Goal: Transaction & Acquisition: Purchase product/service

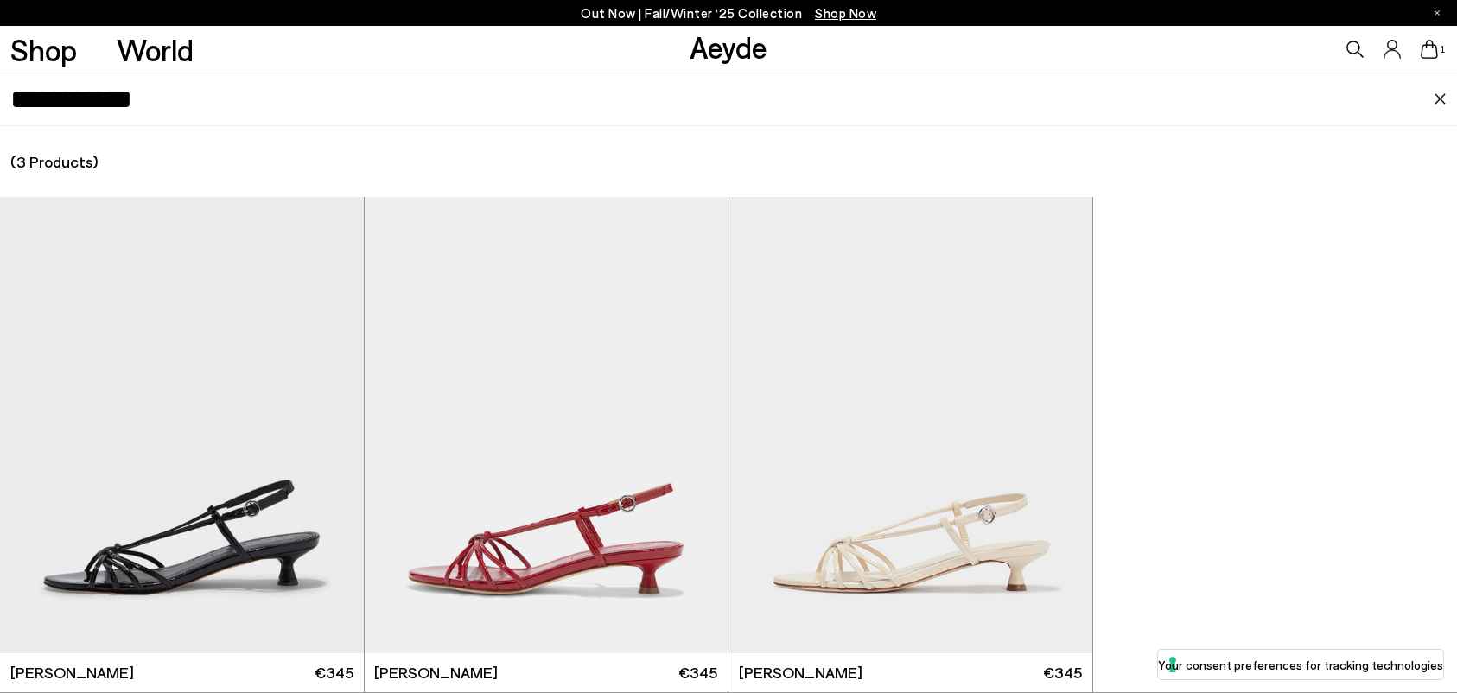
scroll to position [192, 0]
click at [1453, 41] on div "1" at bounding box center [1214, 49] width 486 height 47
click at [1444, 51] on span "1" at bounding box center [1442, 50] width 9 height 10
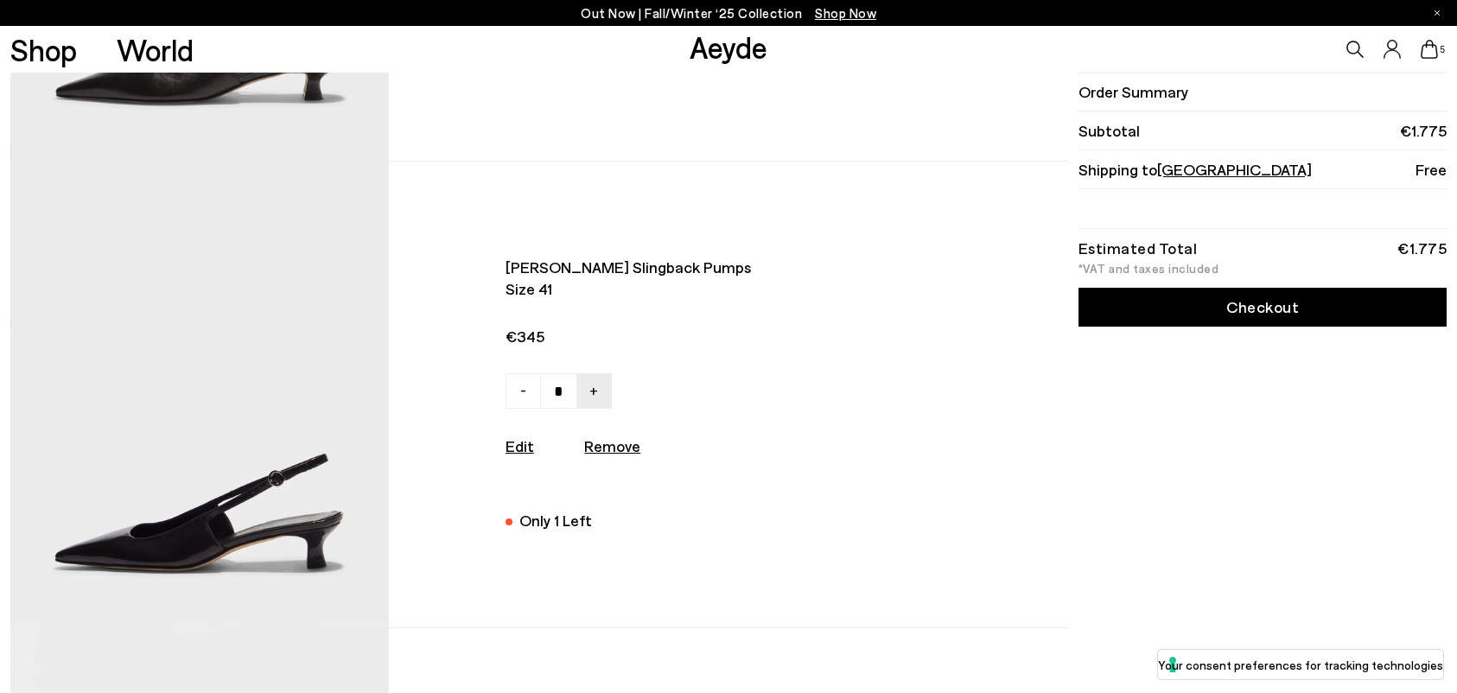
scroll to position [398, 0]
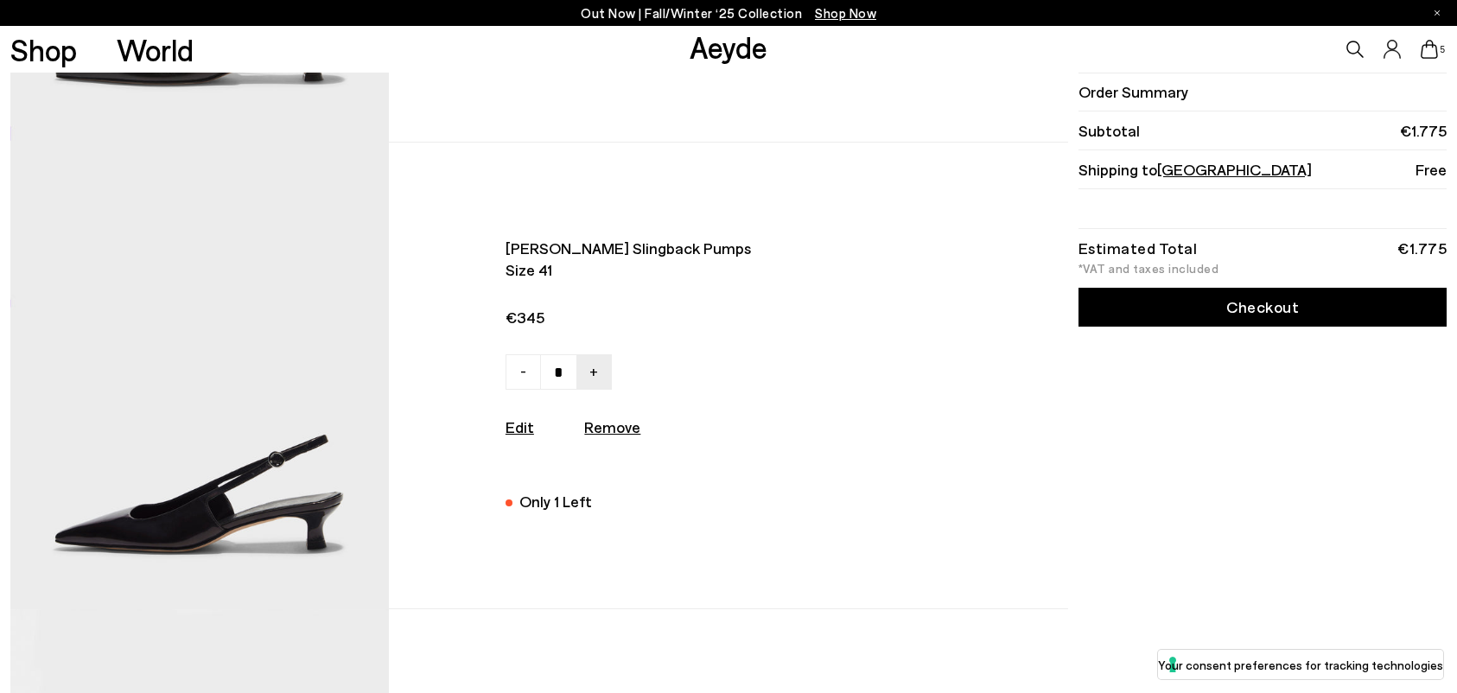
click at [317, 479] on img at bounding box center [199, 376] width 379 height 467
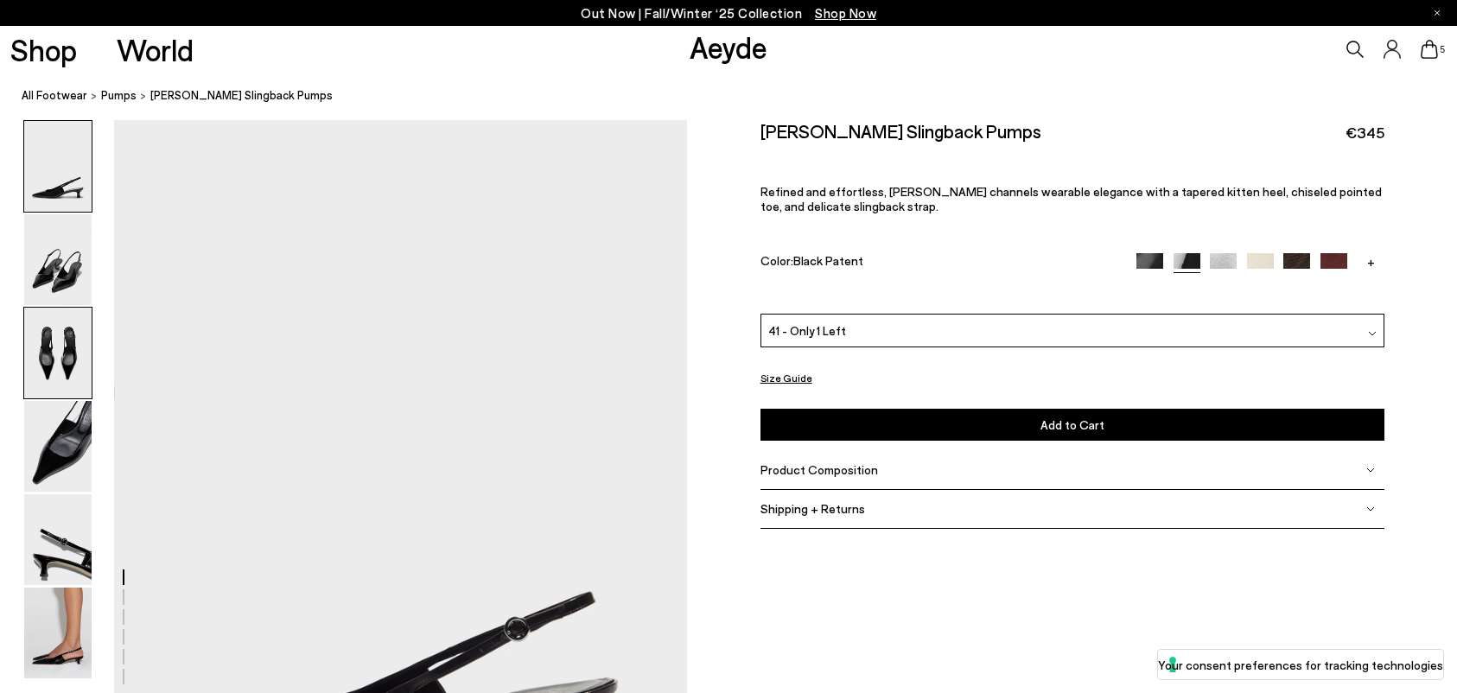
click at [86, 342] on img at bounding box center [57, 353] width 67 height 91
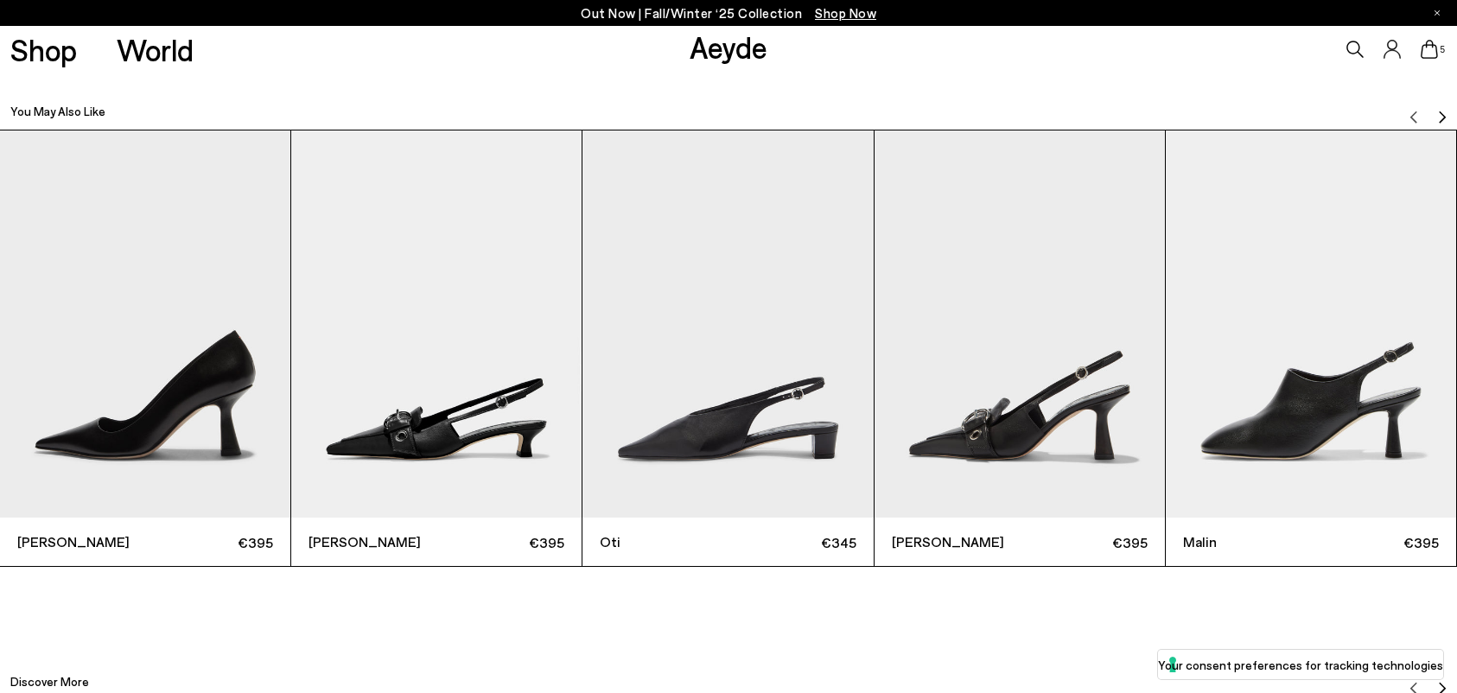
scroll to position [4730, 0]
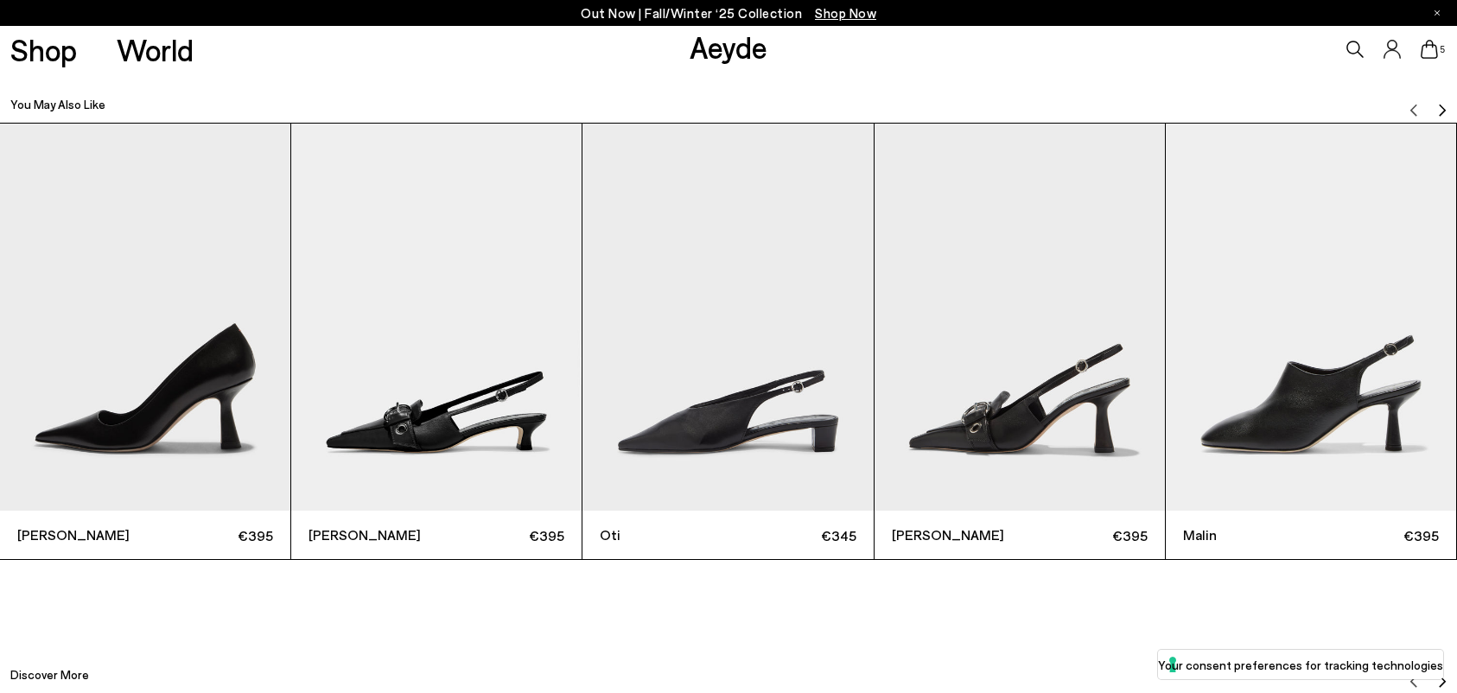
click at [1436, 53] on icon at bounding box center [1430, 49] width 17 height 19
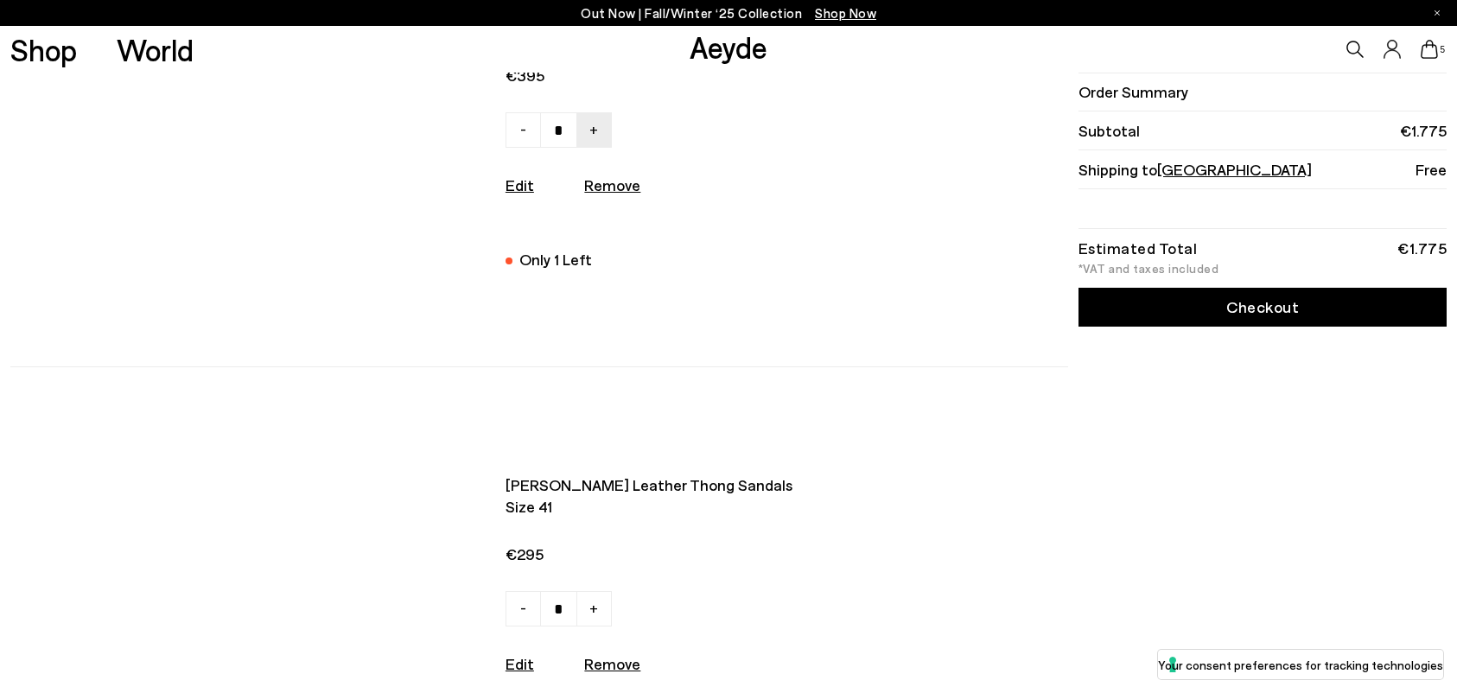
scroll to position [1911, 0]
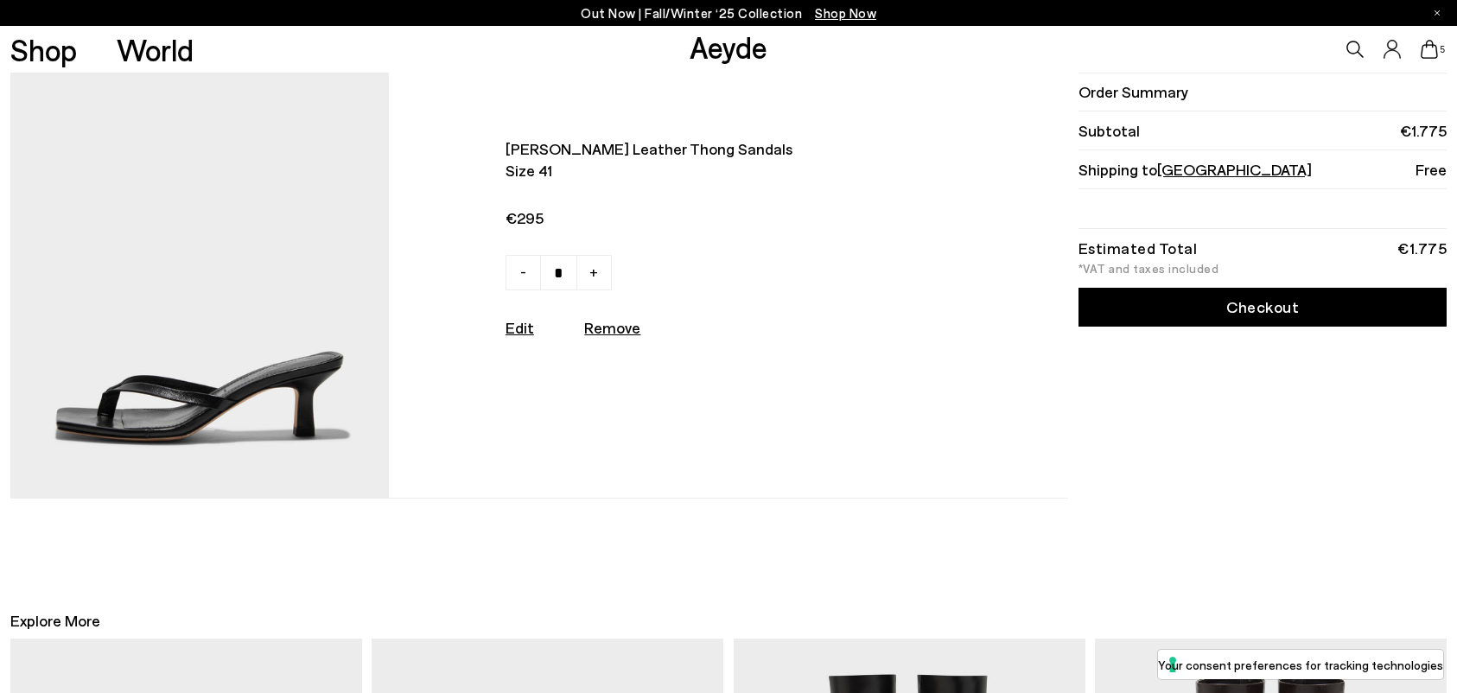
click at [606, 339] on div "Wilma leather thong sandals Size 41 €295 - + No More Available Edit Remove" at bounding box center [653, 264] width 529 height 253
click at [608, 334] on u "Remove" at bounding box center [612, 327] width 56 height 19
type input "*"
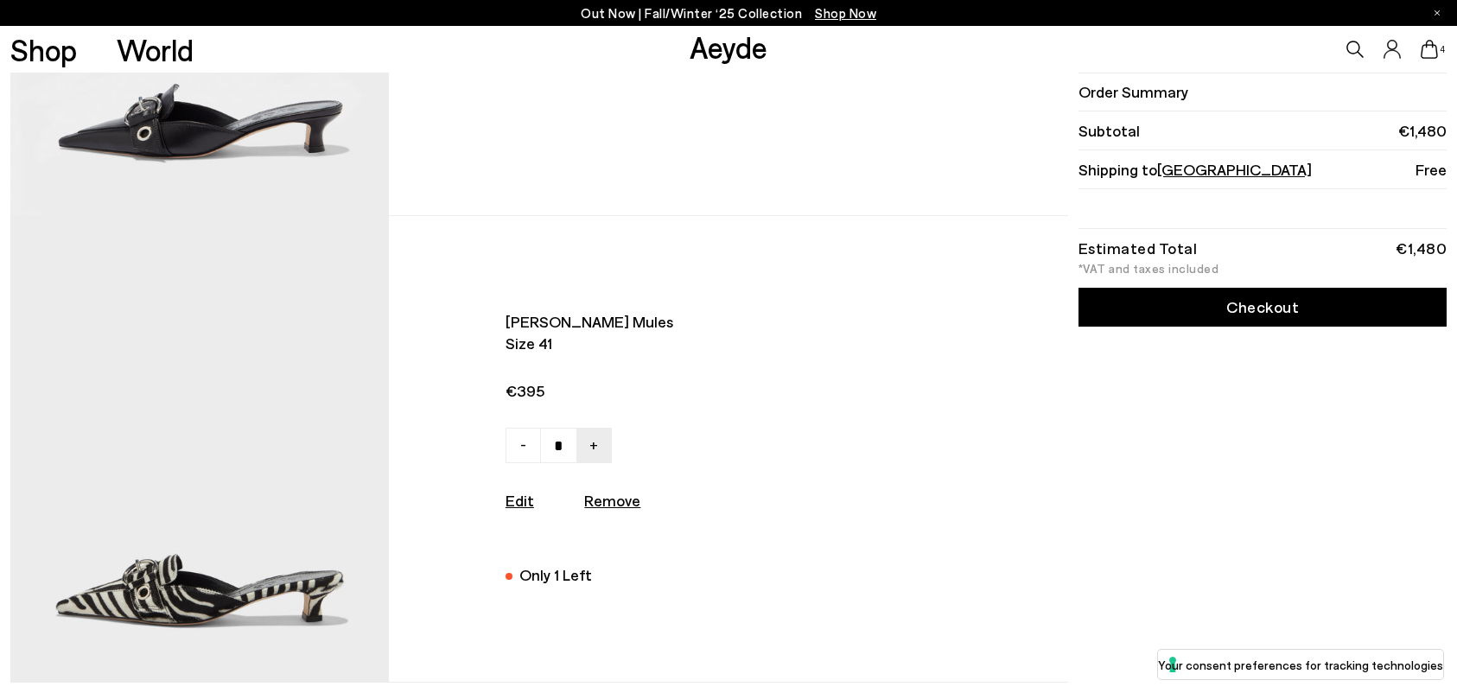
scroll to position [1081, 0]
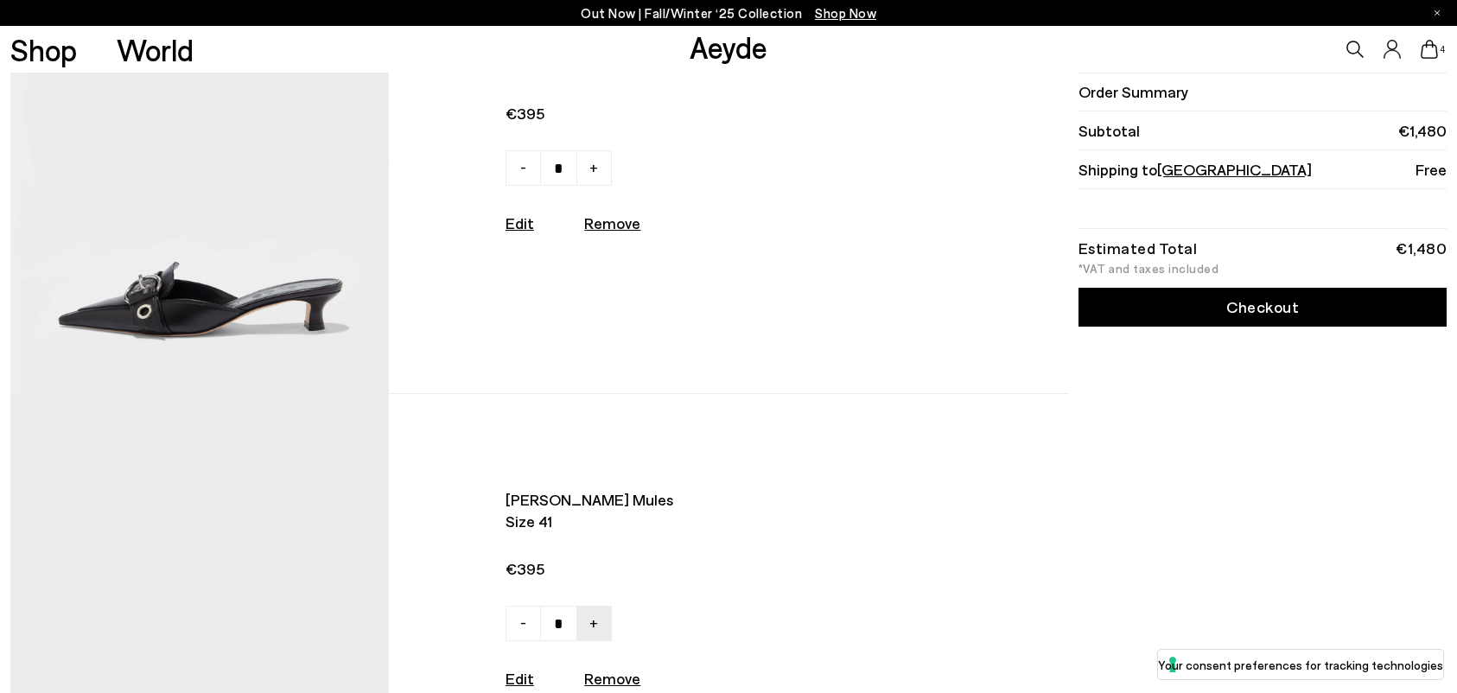
click at [321, 331] on img at bounding box center [199, 160] width 379 height 467
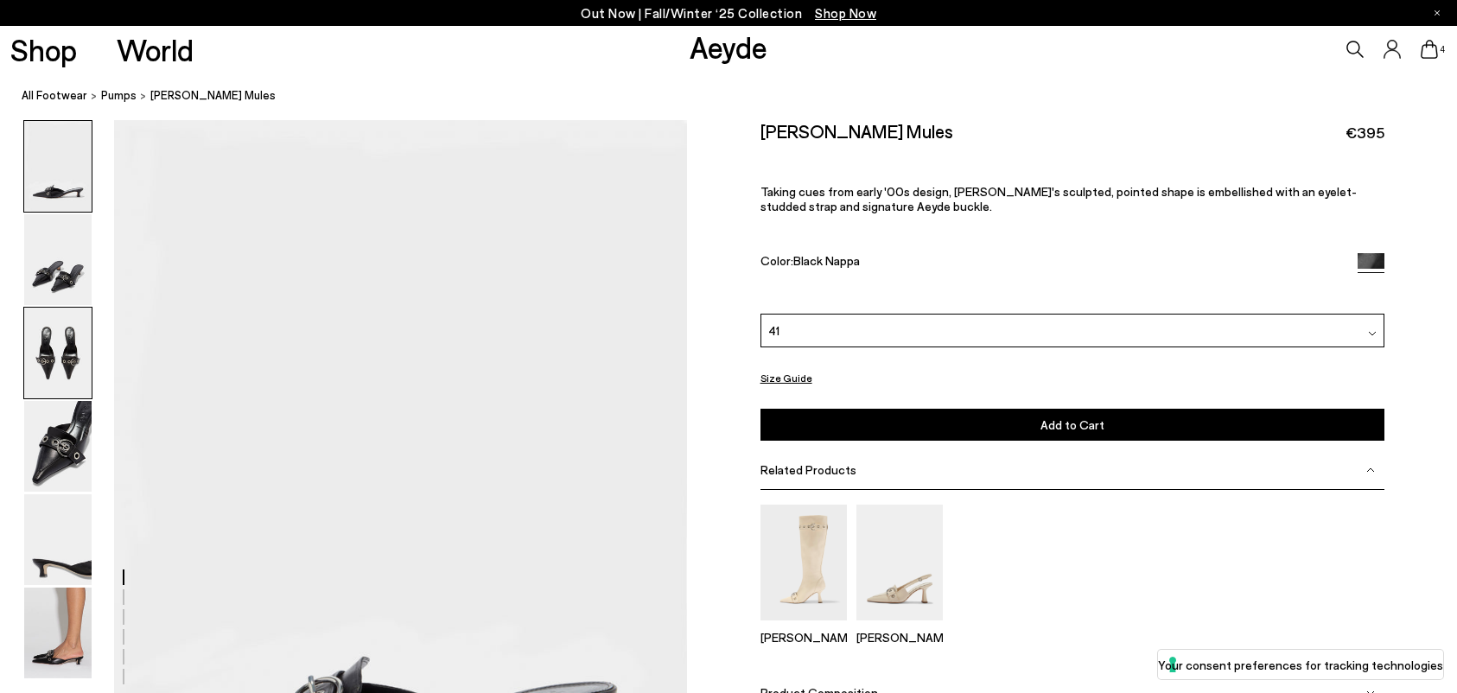
click at [70, 338] on img at bounding box center [57, 353] width 67 height 91
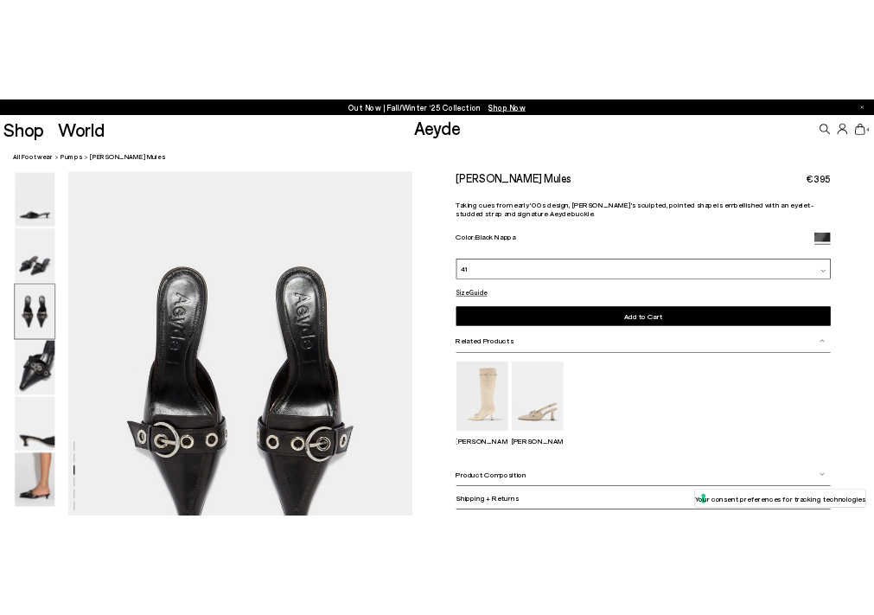
scroll to position [1201, 0]
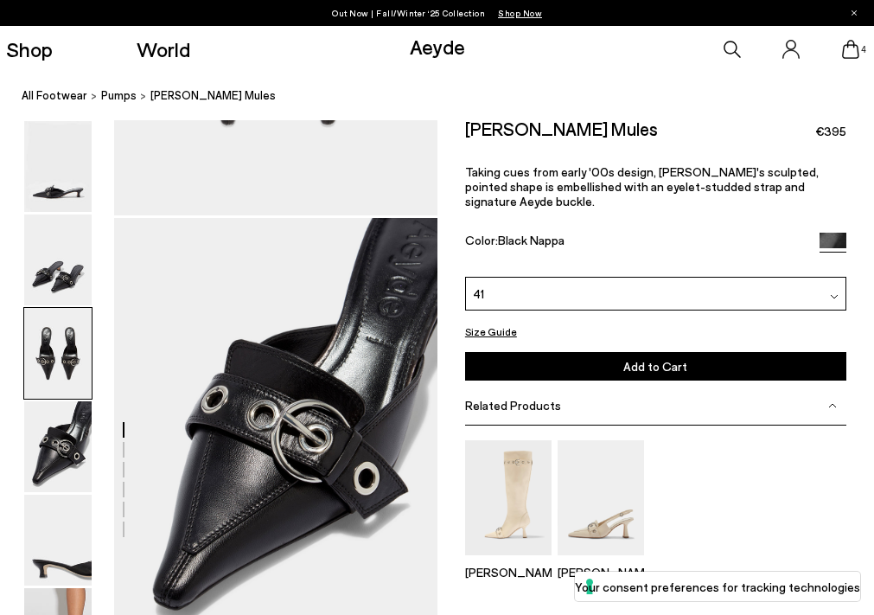
click at [692, 232] on div "Color: Black Nappa" at bounding box center [636, 242] width 342 height 20
click at [849, 52] on icon at bounding box center [850, 49] width 17 height 19
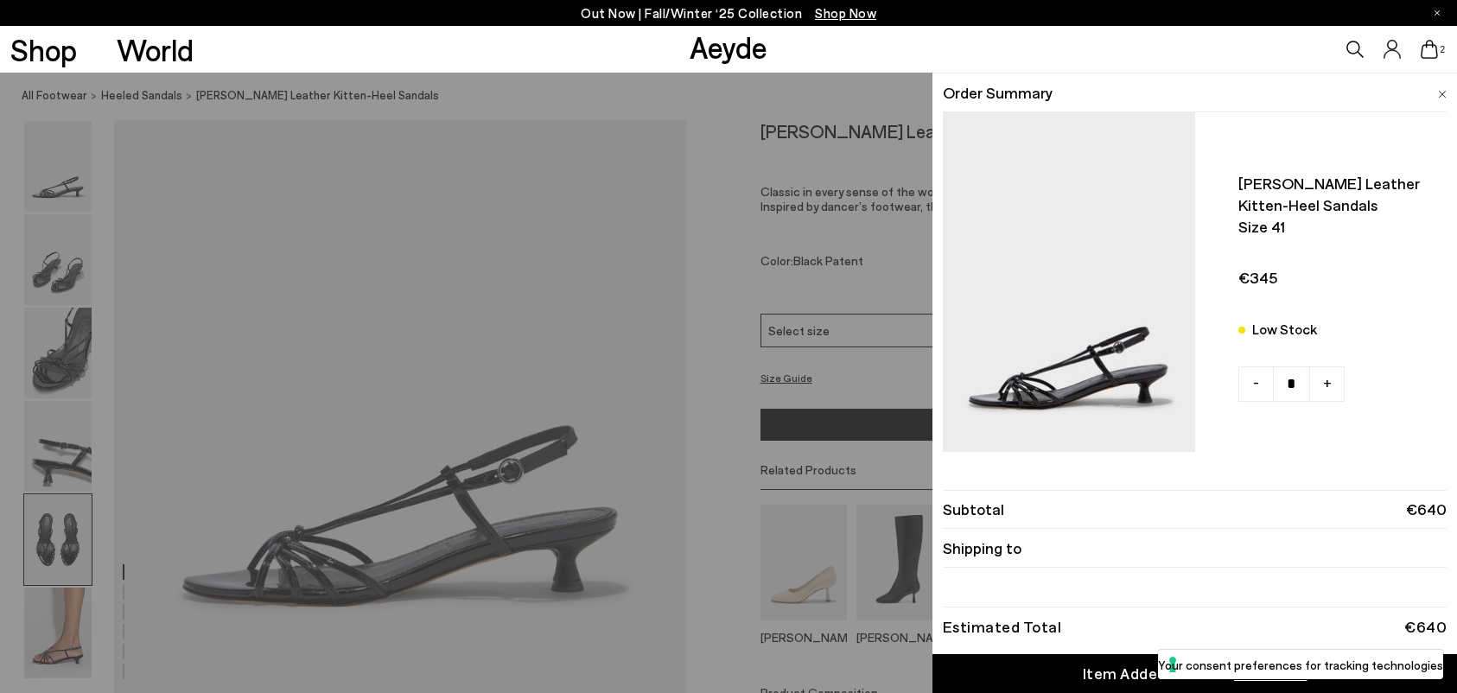
scroll to position [3374, 0]
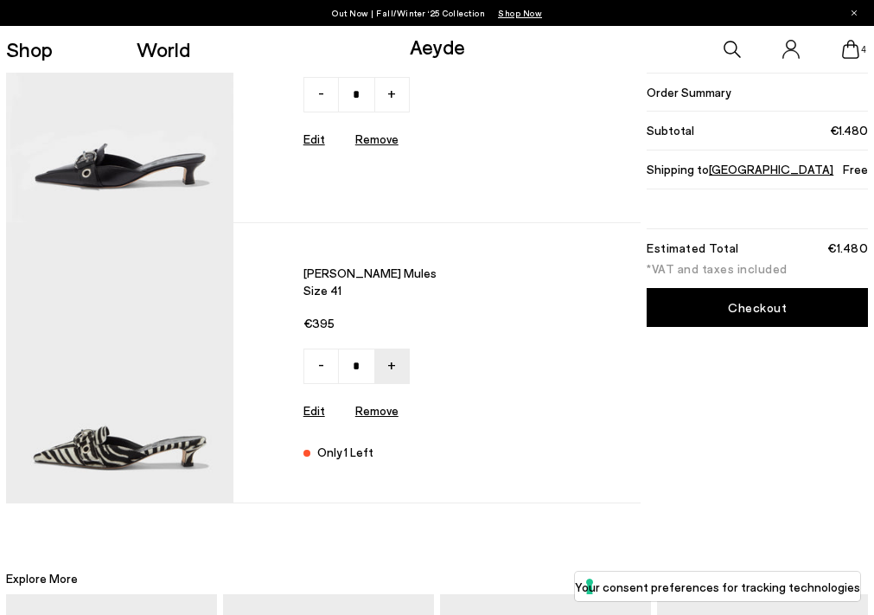
scroll to position [693, 0]
click at [213, 411] on img at bounding box center [119, 362] width 227 height 280
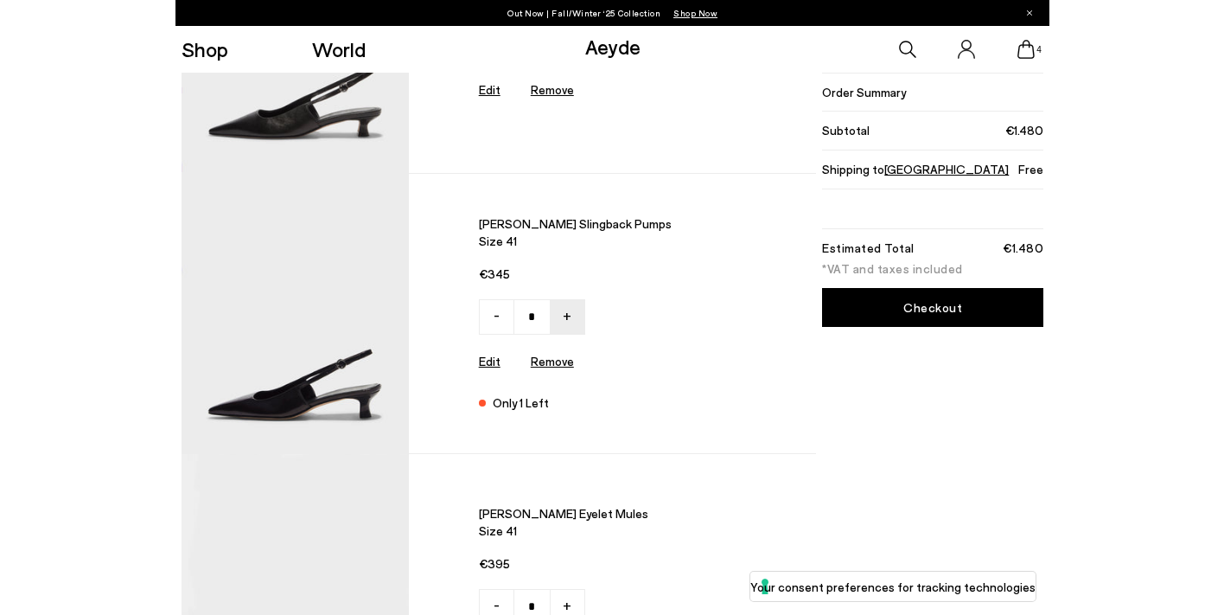
scroll to position [137, 0]
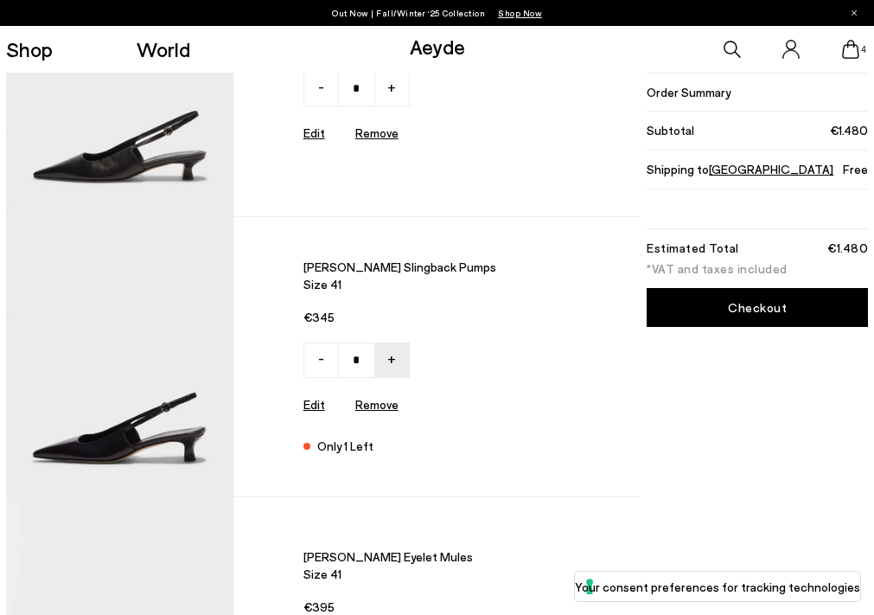
click at [162, 320] on img at bounding box center [119, 357] width 227 height 280
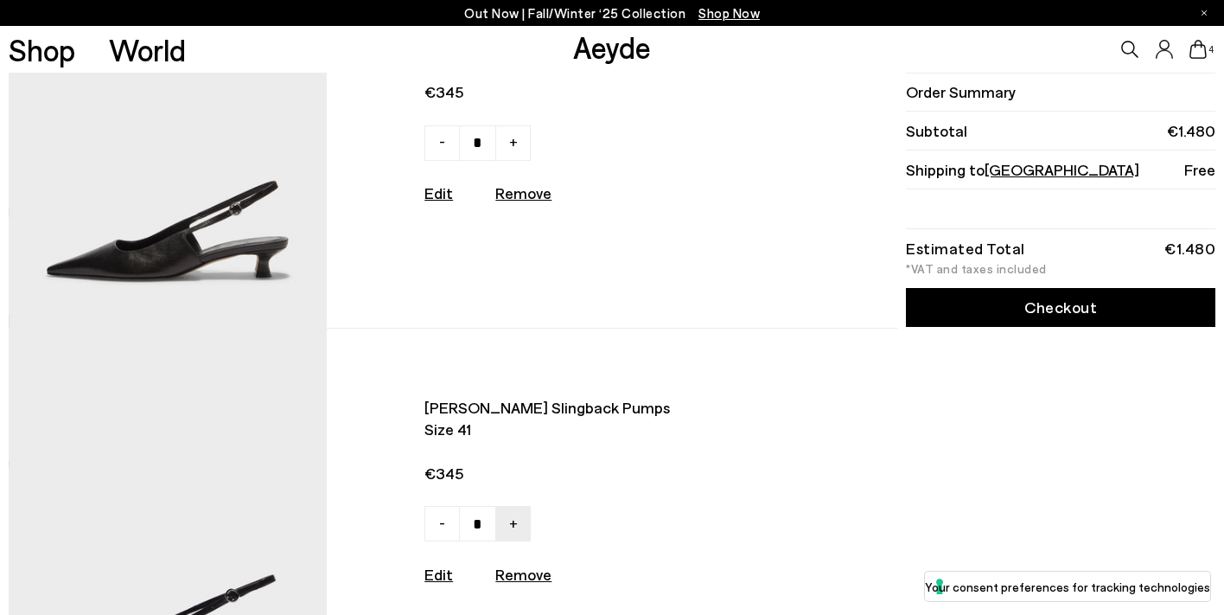
click at [165, 200] on img at bounding box center [168, 132] width 318 height 392
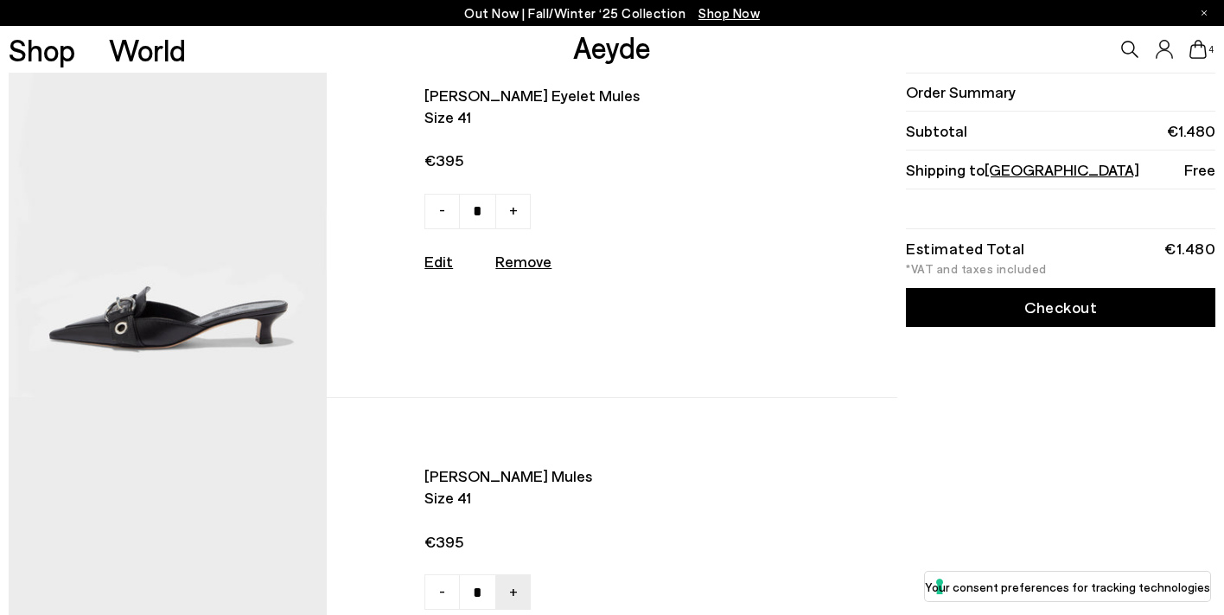
scroll to position [849, 0]
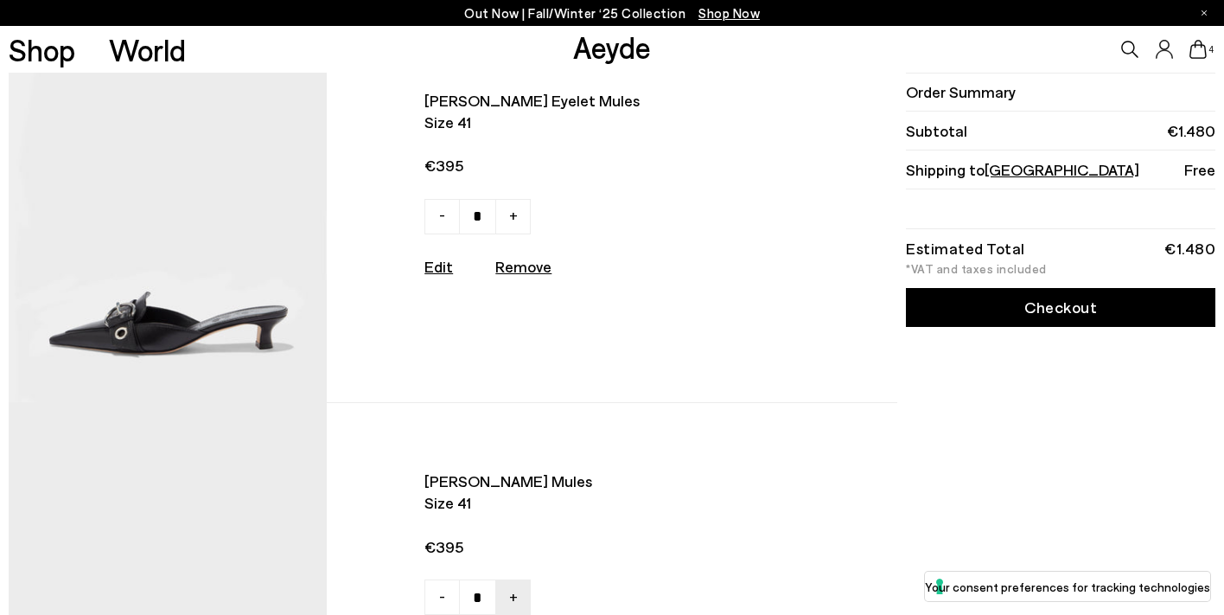
click at [280, 274] on img at bounding box center [168, 206] width 318 height 392
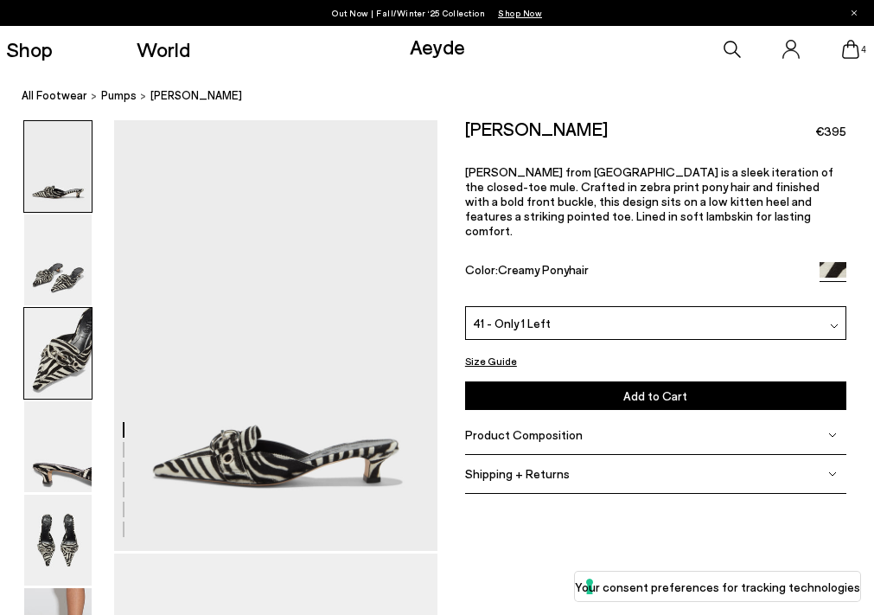
click at [40, 338] on img at bounding box center [57, 353] width 67 height 91
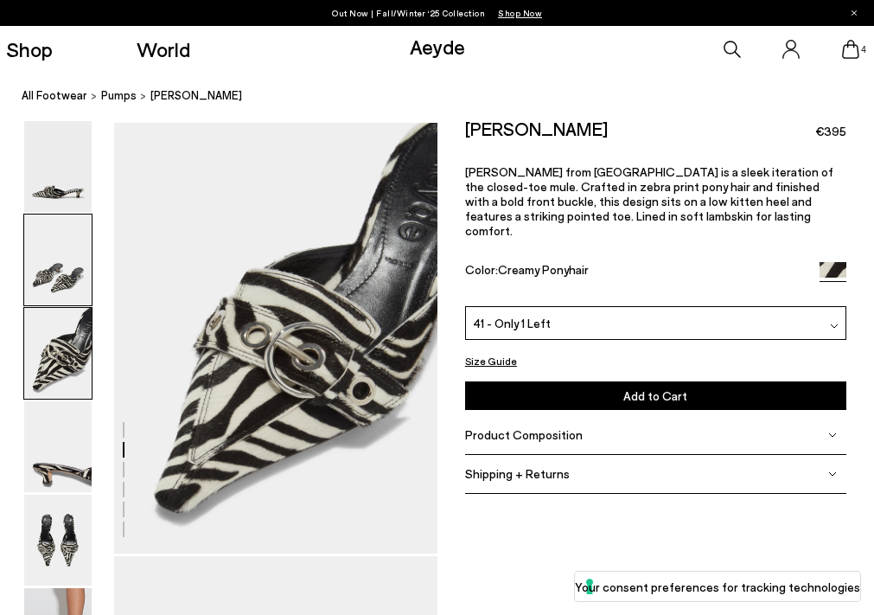
scroll to position [868, 0]
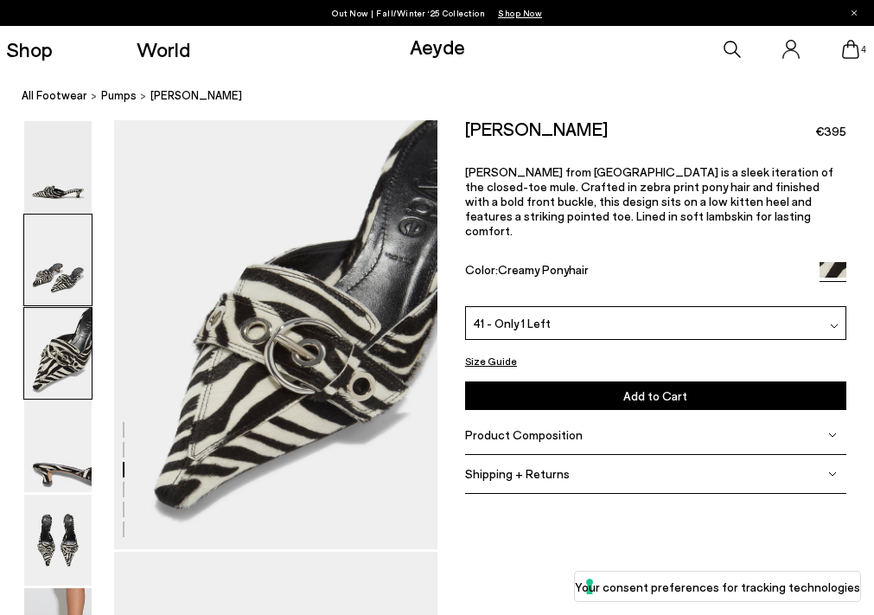
click at [69, 287] on img at bounding box center [57, 259] width 67 height 91
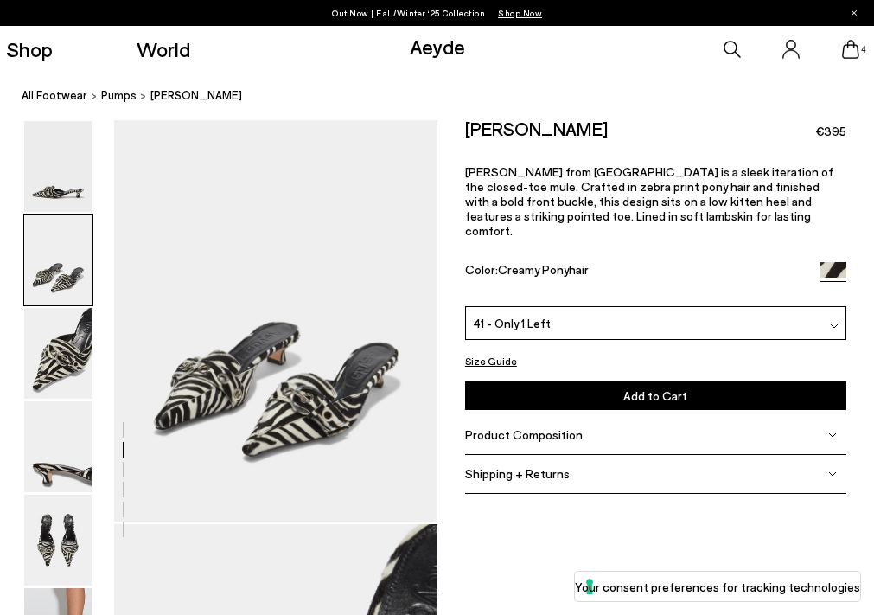
scroll to position [435, 0]
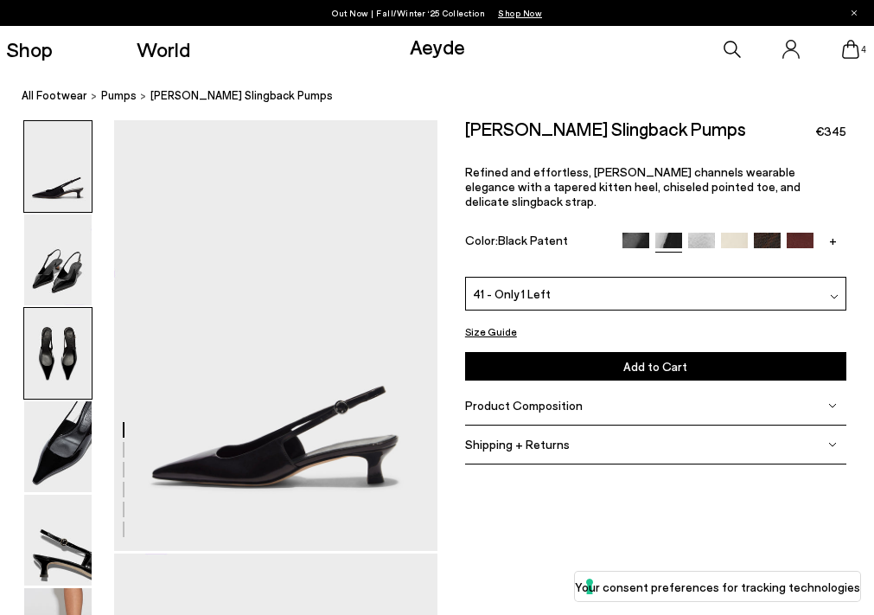
click at [81, 341] on img at bounding box center [57, 353] width 67 height 91
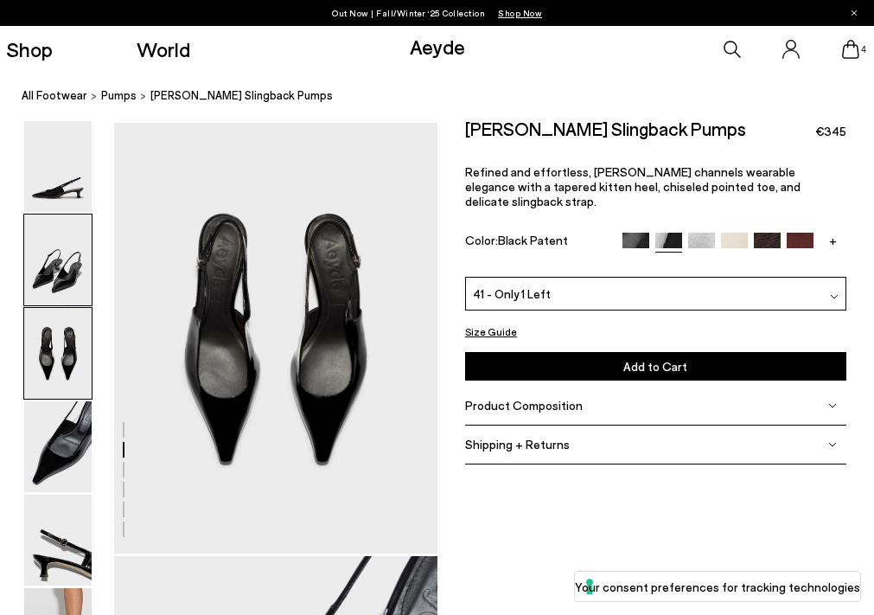
scroll to position [868, 0]
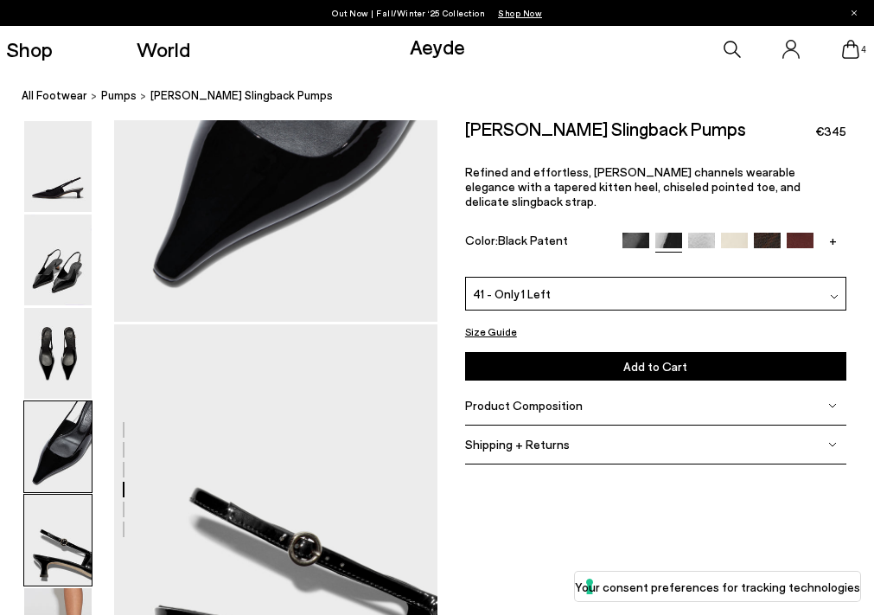
click at [80, 541] on img at bounding box center [57, 539] width 67 height 91
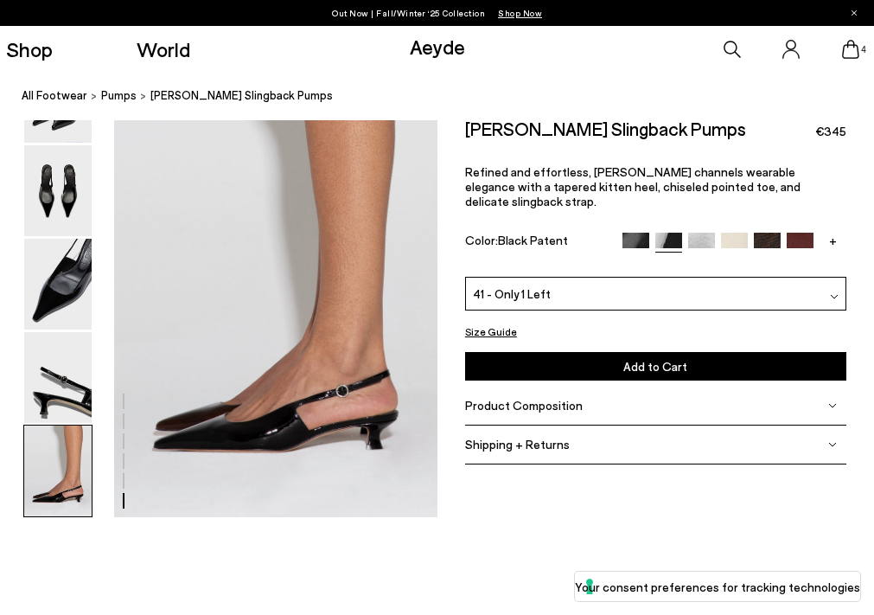
scroll to position [2232, 0]
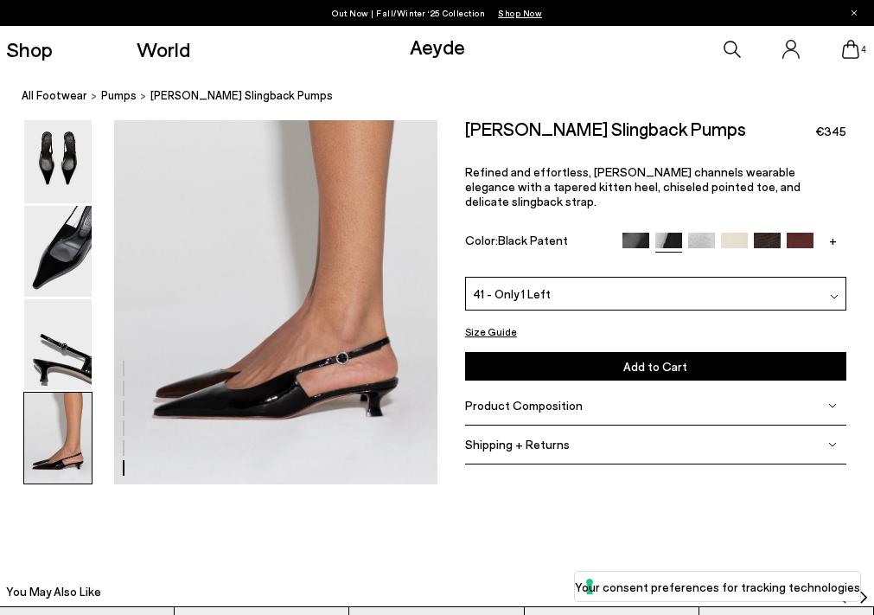
click at [80, 466] on img at bounding box center [57, 437] width 67 height 91
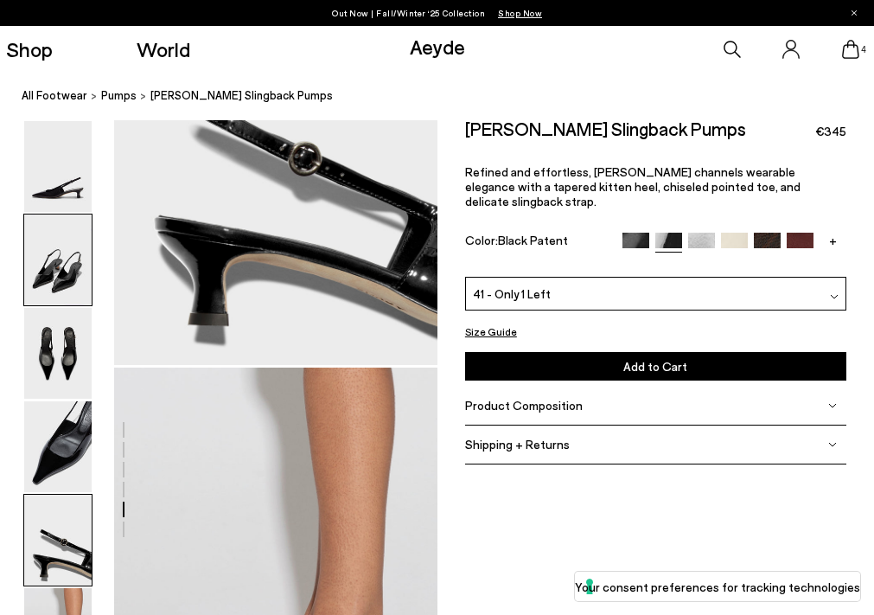
click at [63, 298] on img at bounding box center [57, 259] width 67 height 91
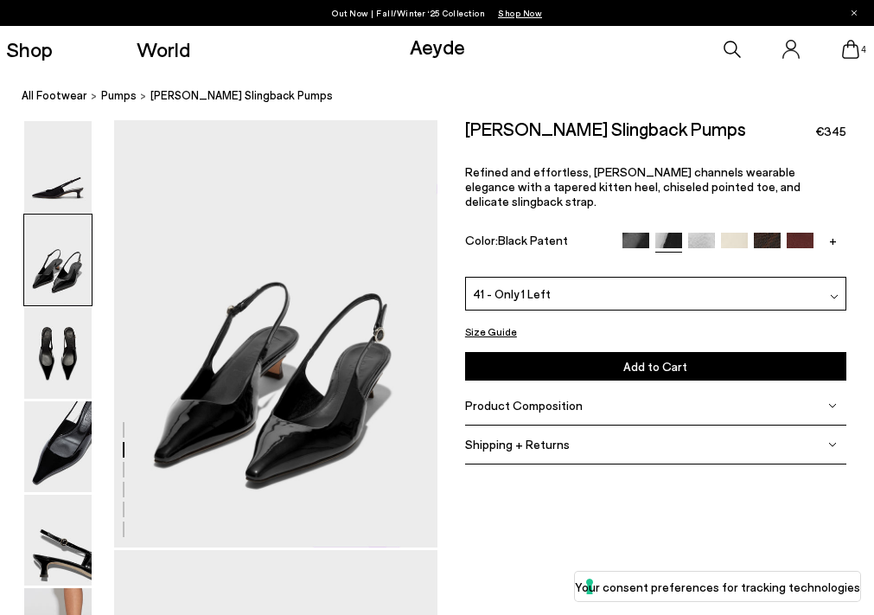
scroll to position [435, 0]
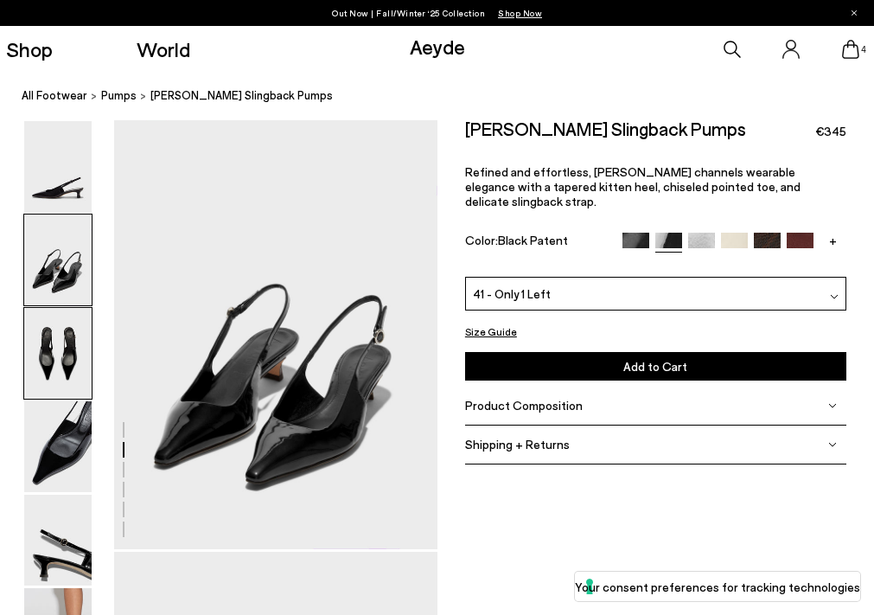
click at [69, 369] on img at bounding box center [57, 353] width 67 height 91
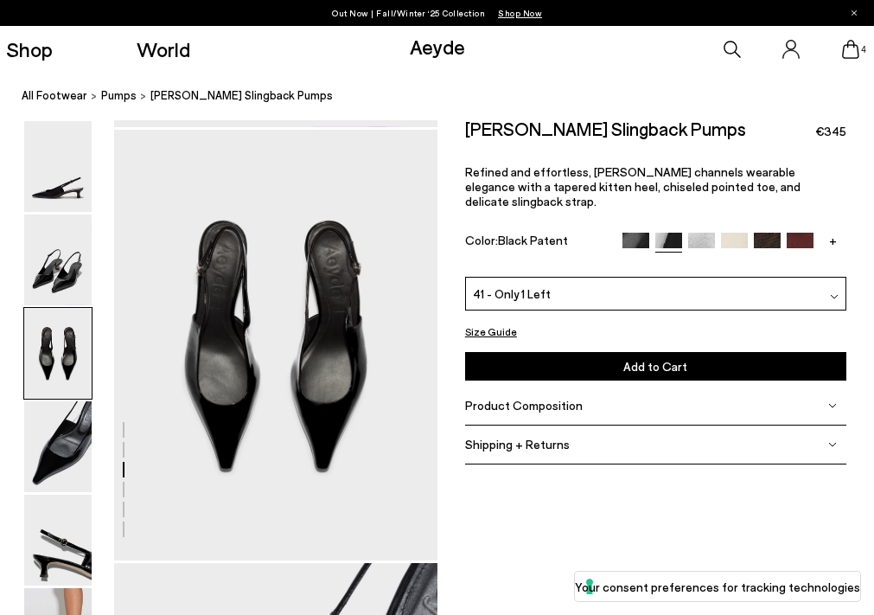
scroll to position [868, 0]
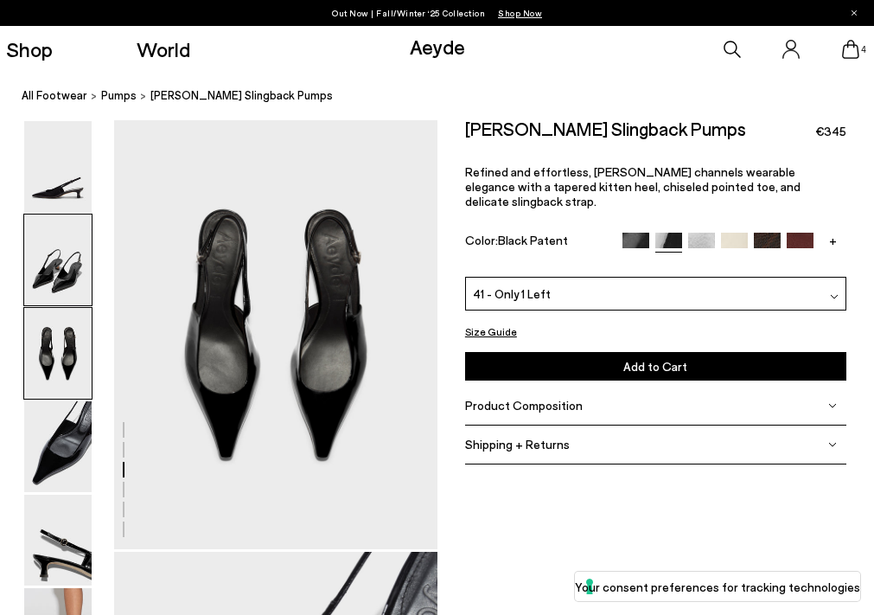
click at [83, 261] on img at bounding box center [57, 259] width 67 height 91
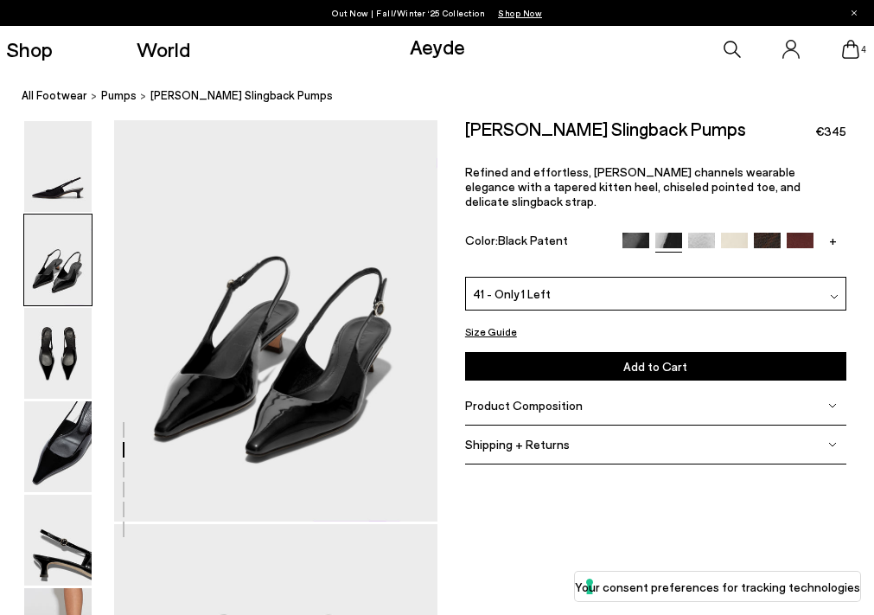
scroll to position [435, 0]
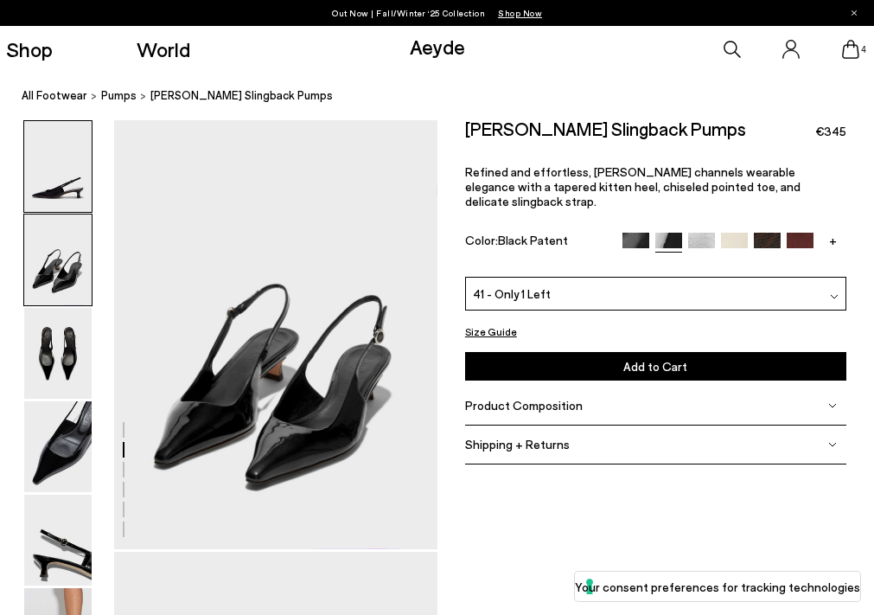
click at [78, 209] on img at bounding box center [57, 166] width 67 height 91
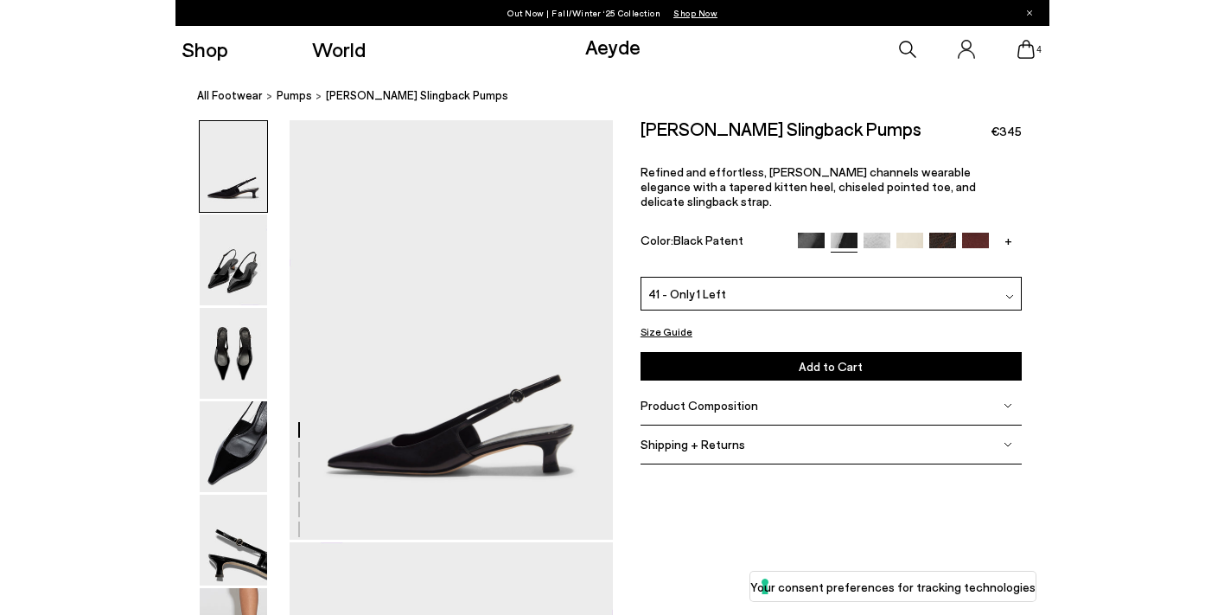
scroll to position [0, 0]
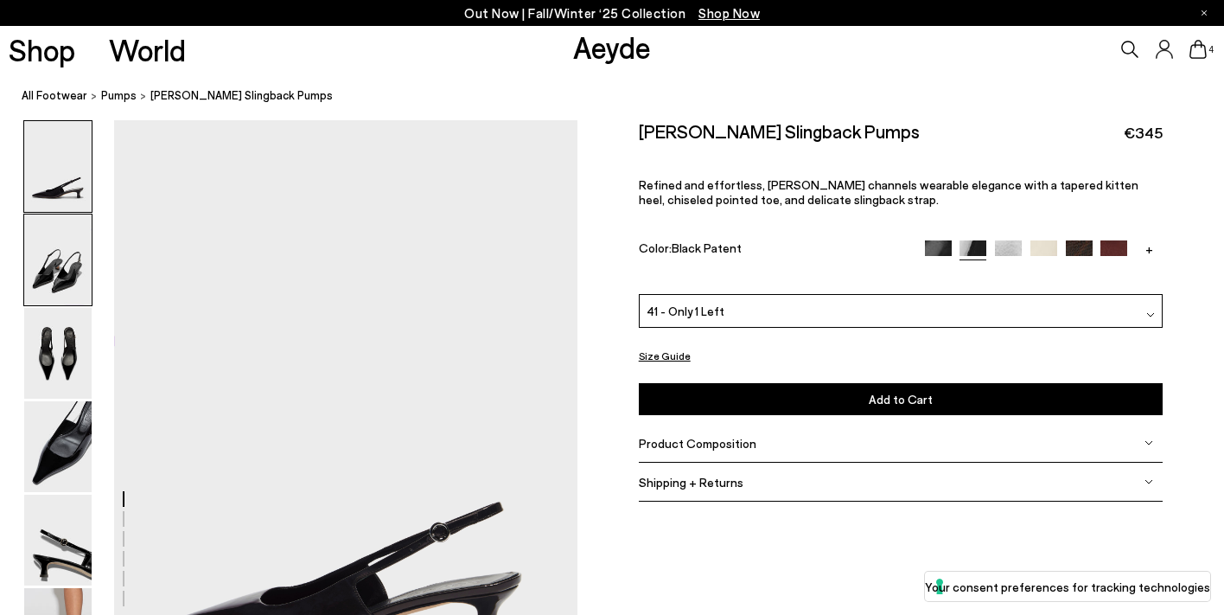
click at [73, 272] on img at bounding box center [57, 259] width 67 height 91
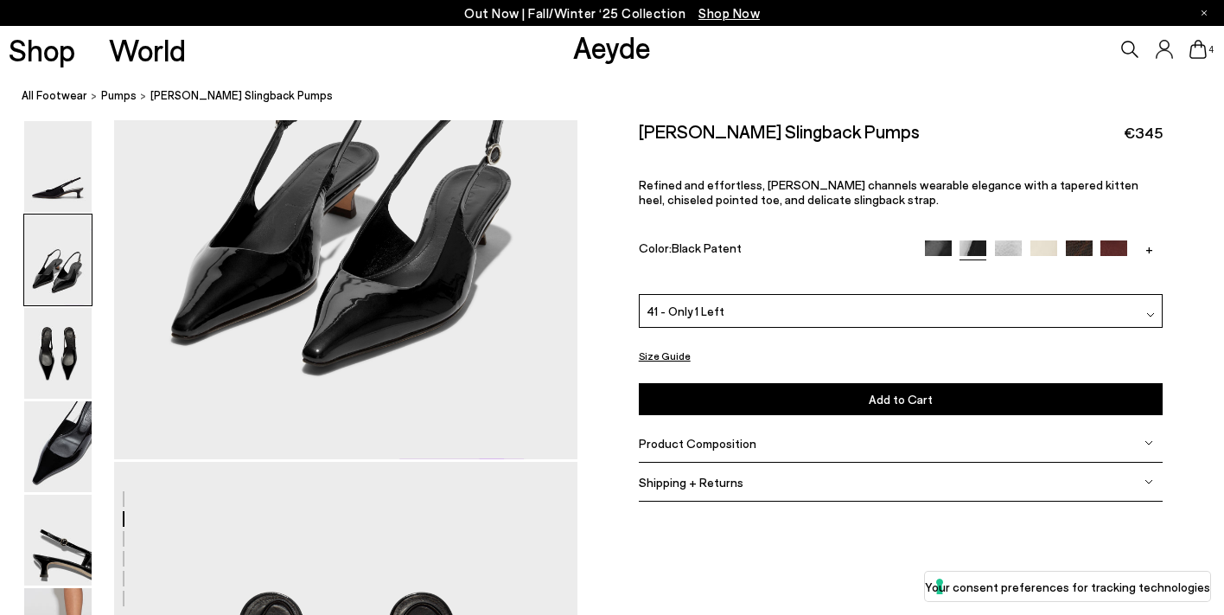
scroll to position [903, 0]
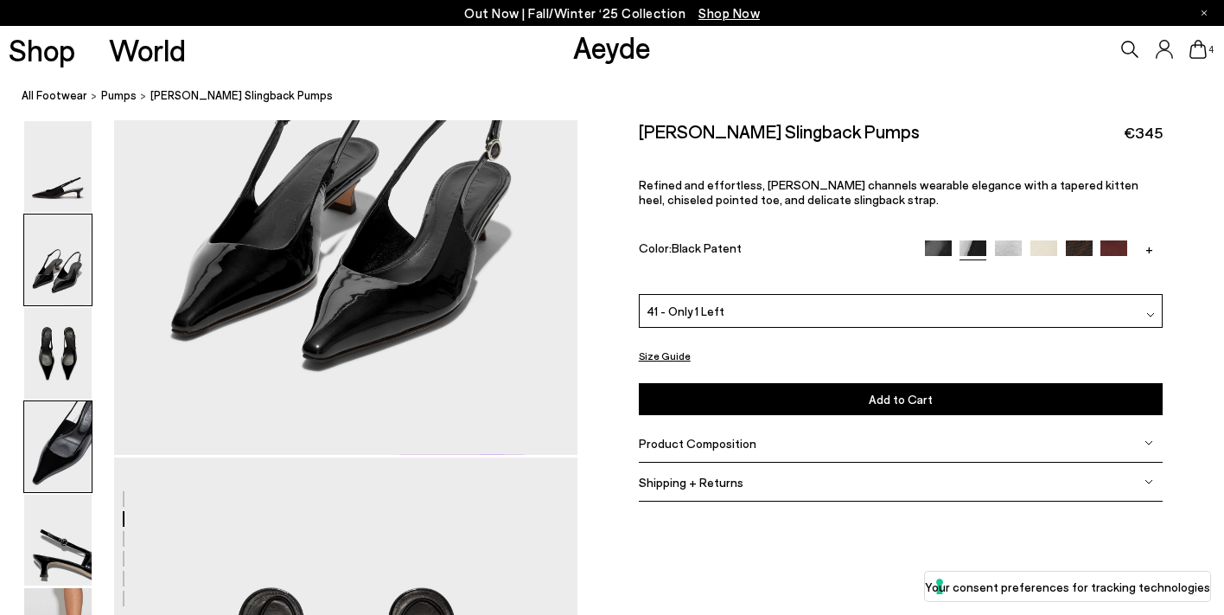
click at [80, 450] on img at bounding box center [57, 446] width 67 height 91
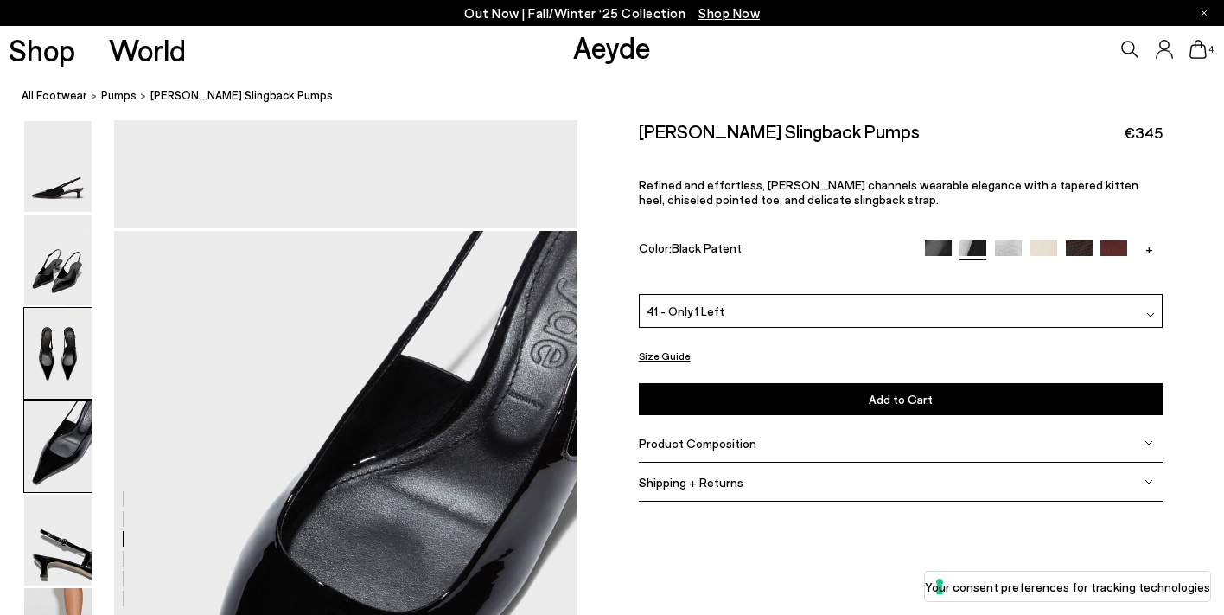
scroll to position [1863, 0]
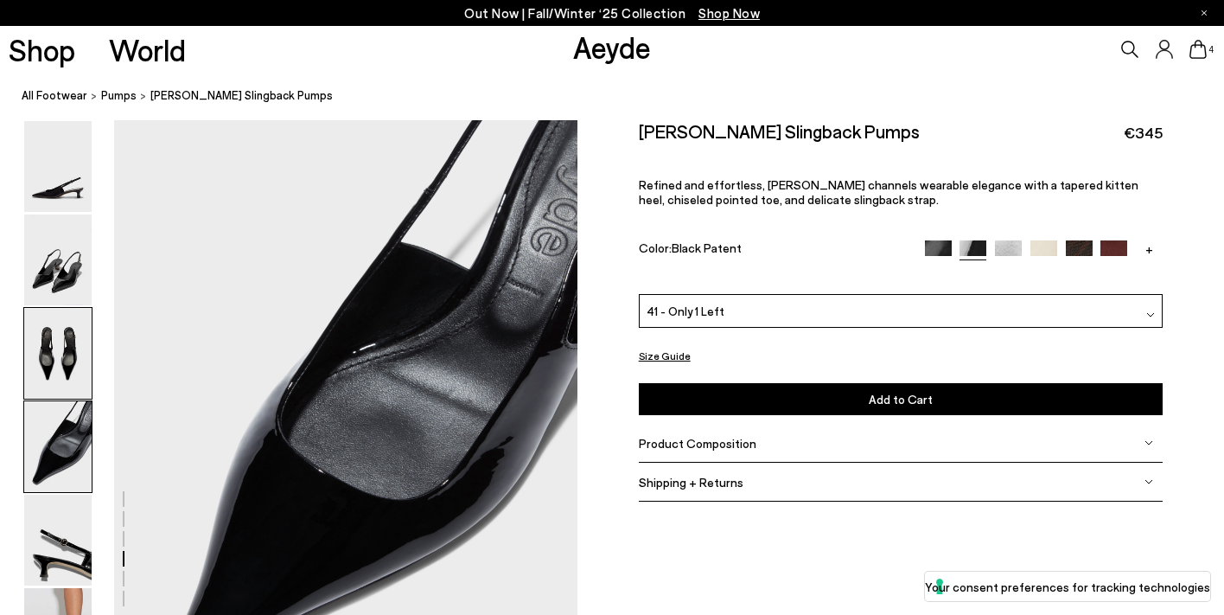
click at [92, 331] on div at bounding box center [57, 353] width 69 height 92
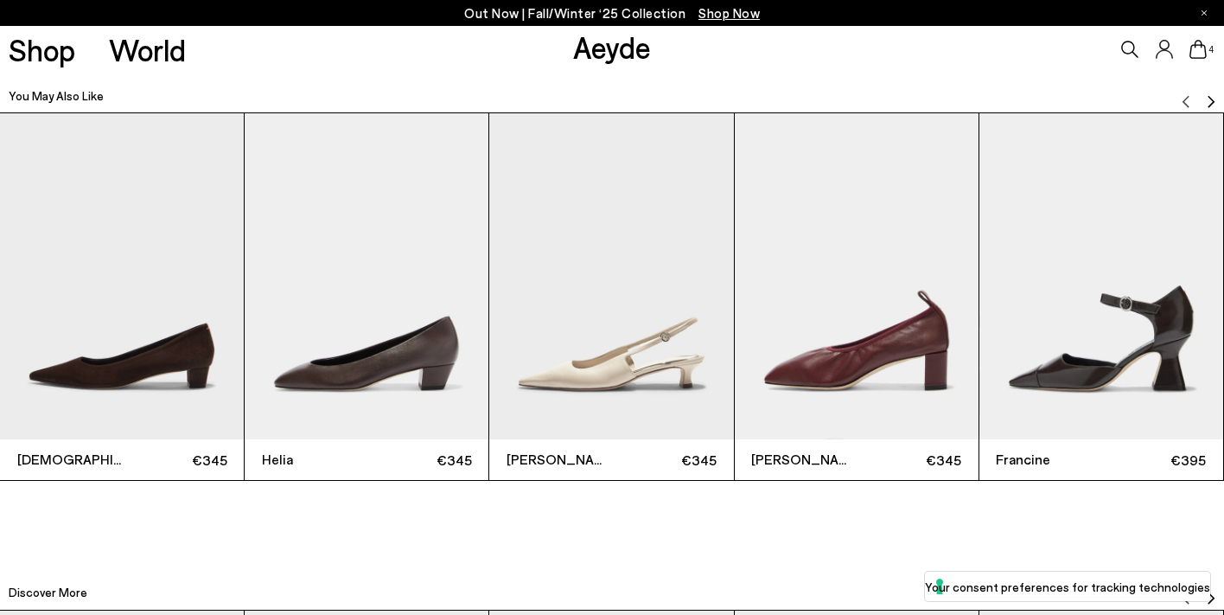
scroll to position [3859, 0]
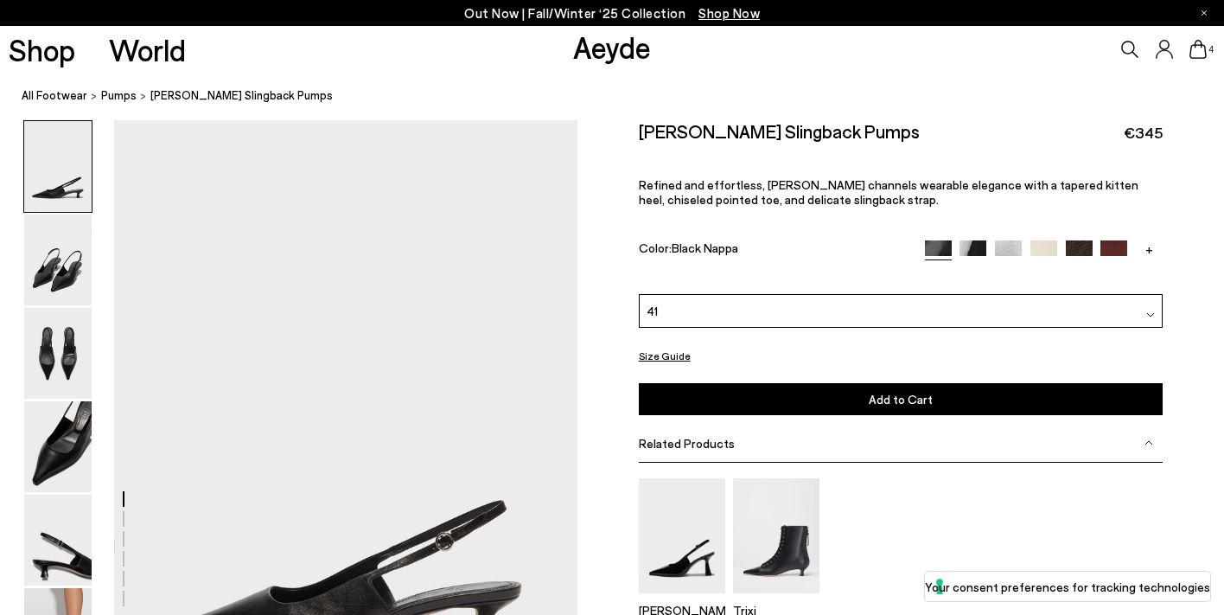
click at [79, 160] on img at bounding box center [57, 166] width 67 height 91
click at [84, 271] on img at bounding box center [57, 259] width 67 height 91
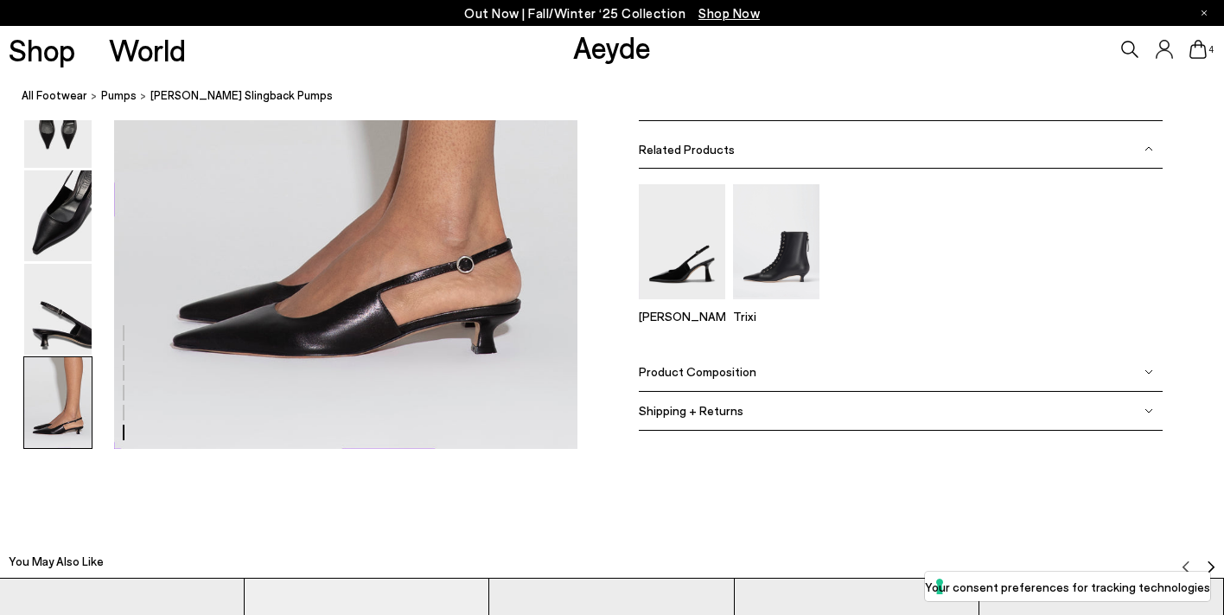
scroll to position [3394, 0]
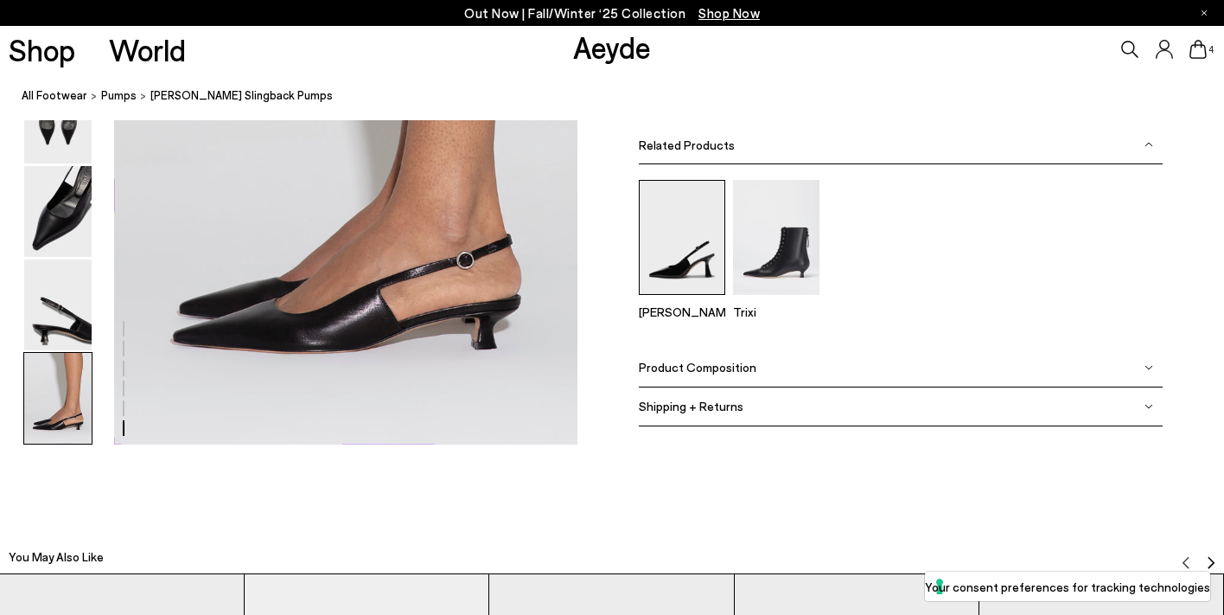
click at [688, 243] on img at bounding box center [682, 237] width 86 height 115
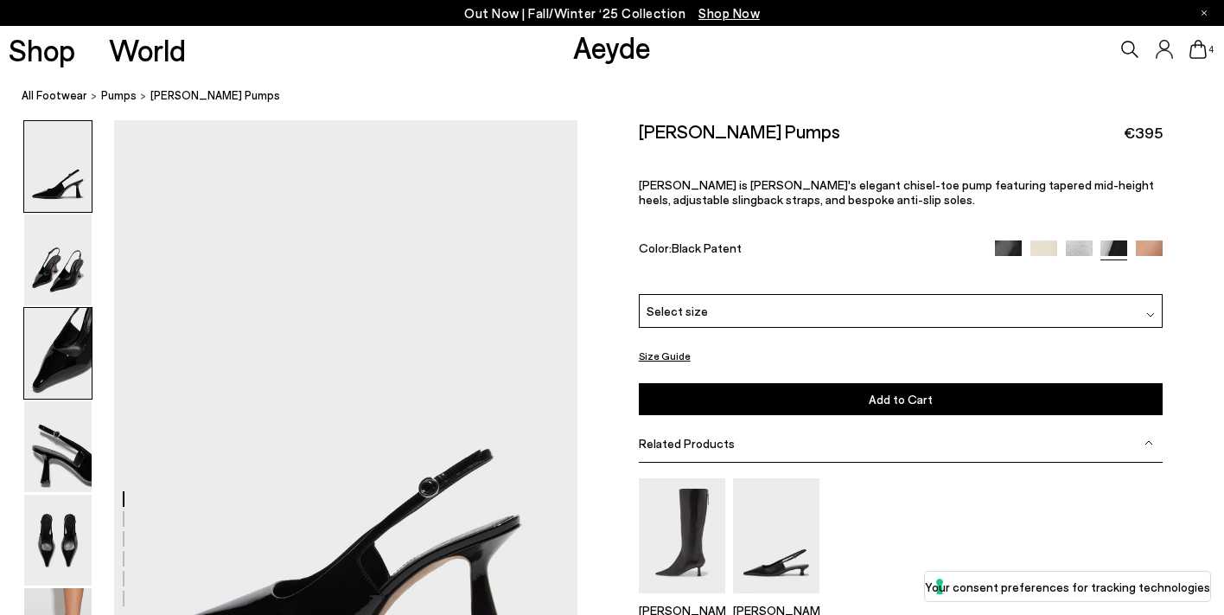
click at [42, 362] on img at bounding box center [57, 353] width 67 height 91
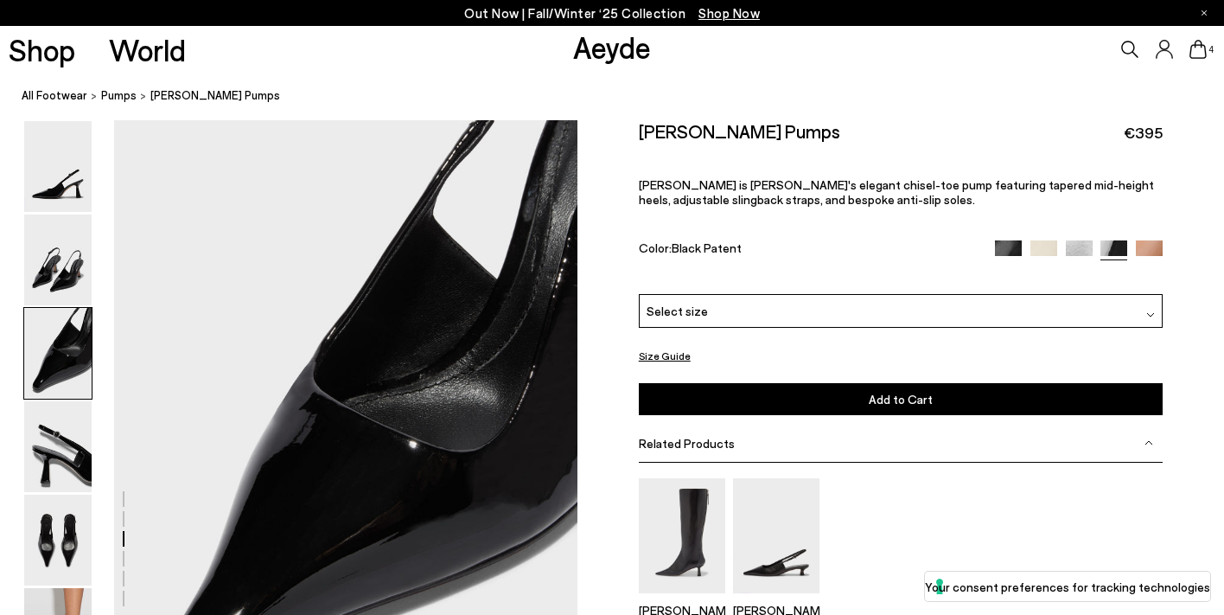
scroll to position [1242, 0]
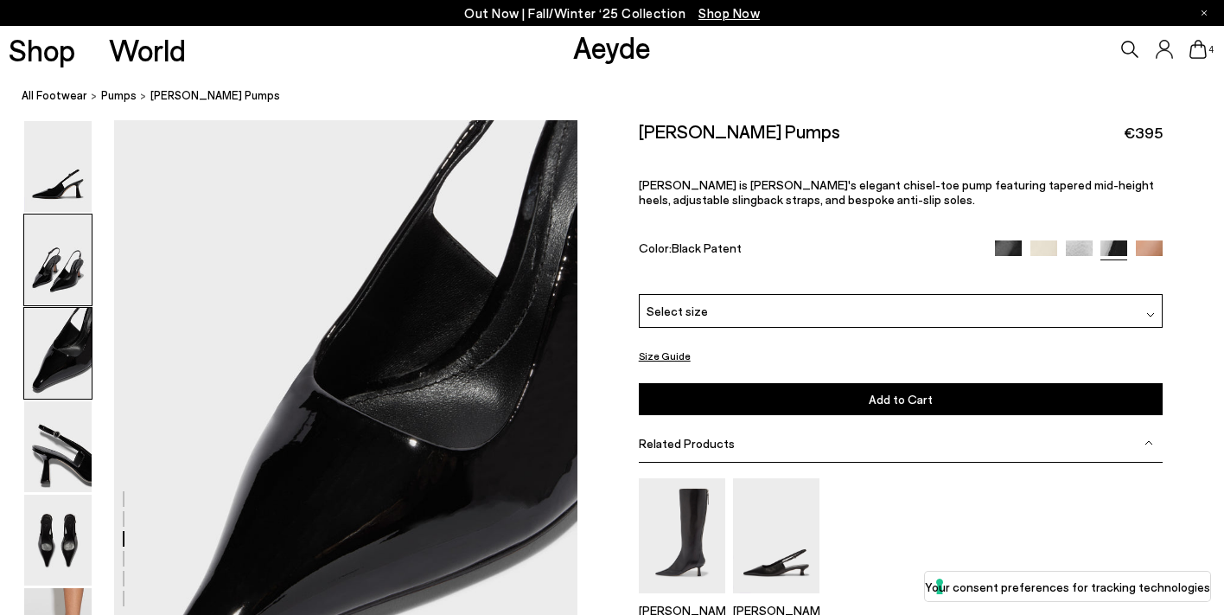
click at [46, 273] on img at bounding box center [57, 259] width 67 height 91
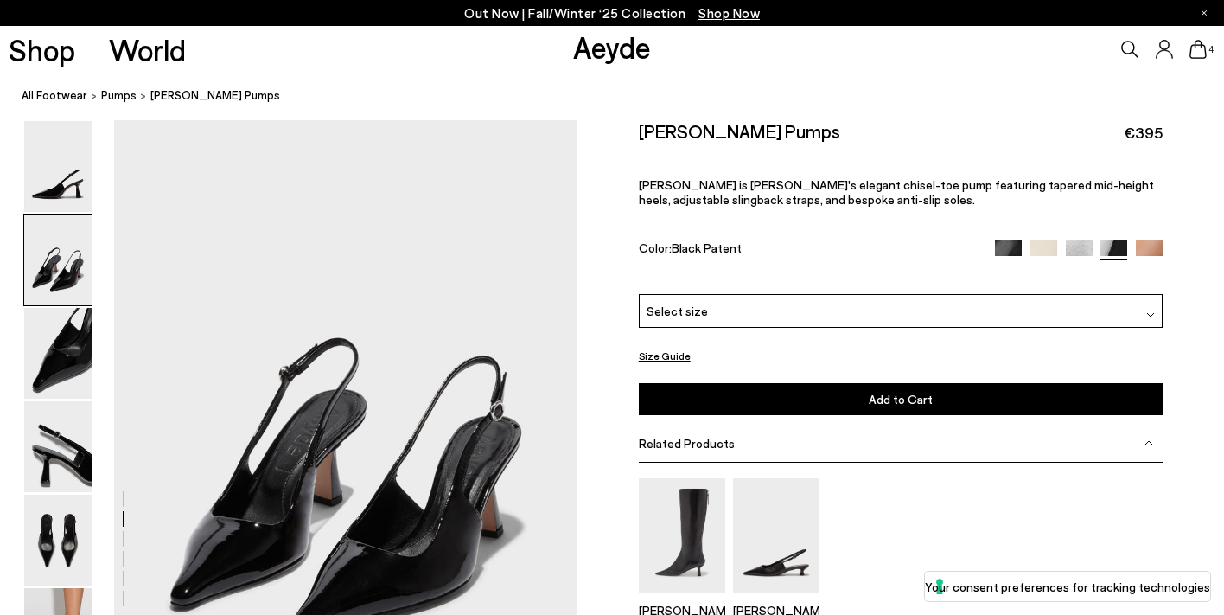
scroll to position [621, 0]
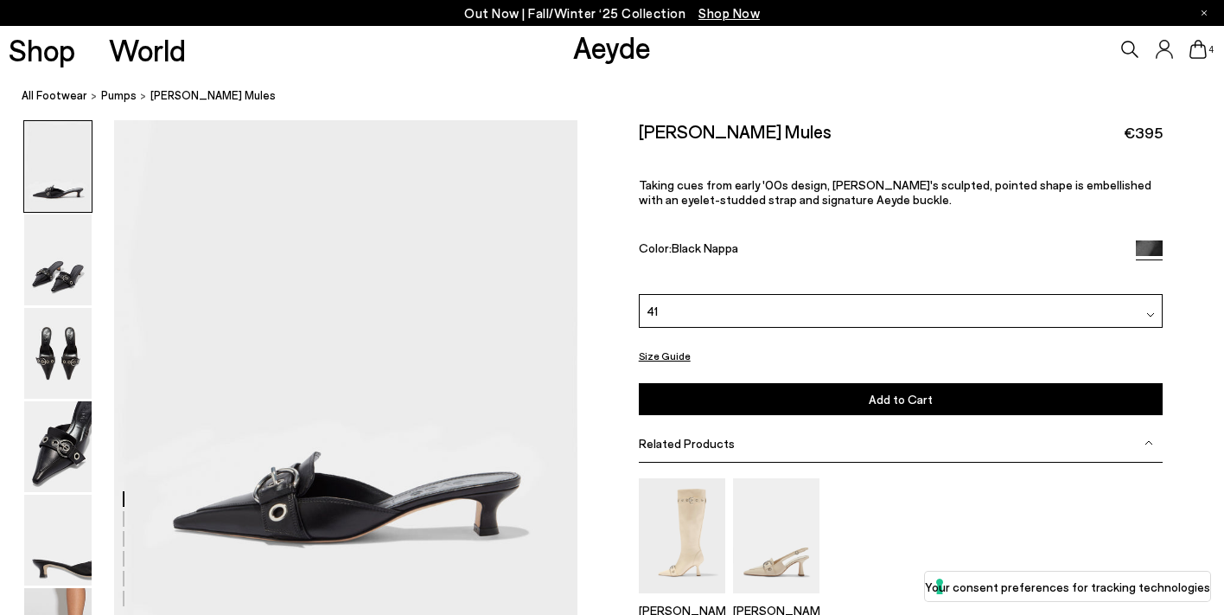
scroll to position [105, 0]
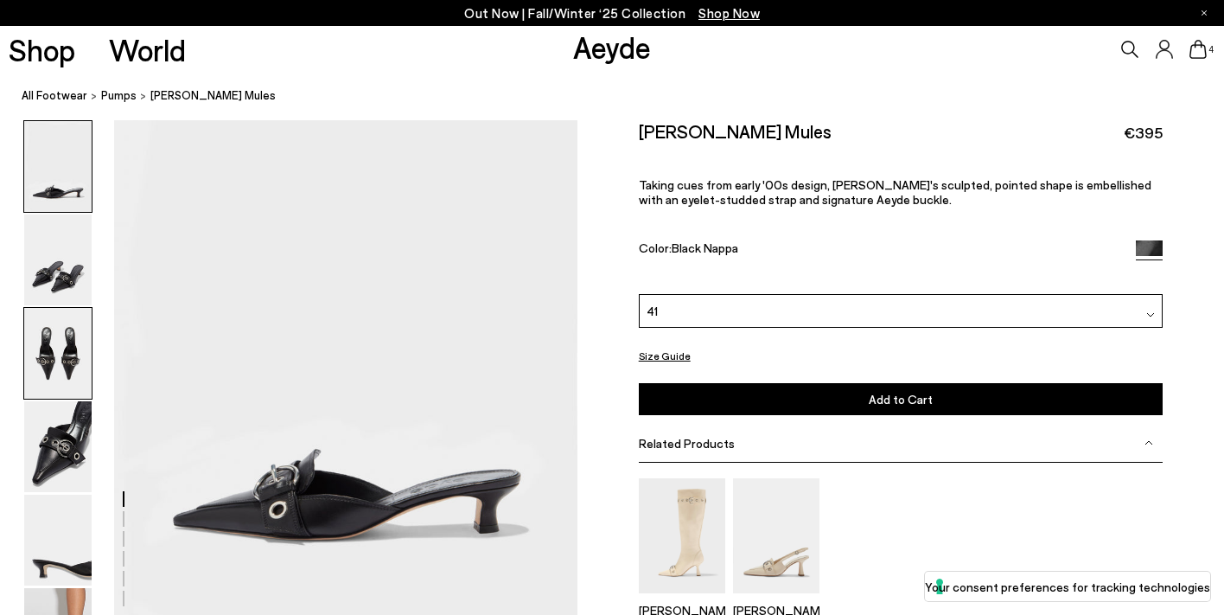
click at [76, 328] on img at bounding box center [57, 353] width 67 height 91
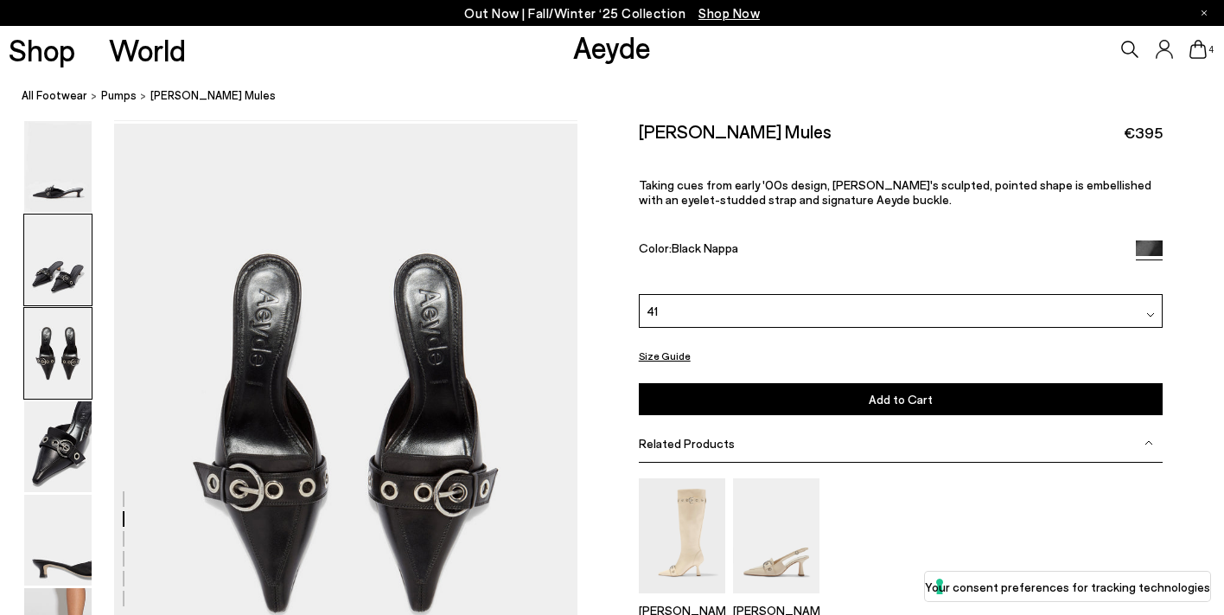
scroll to position [1242, 0]
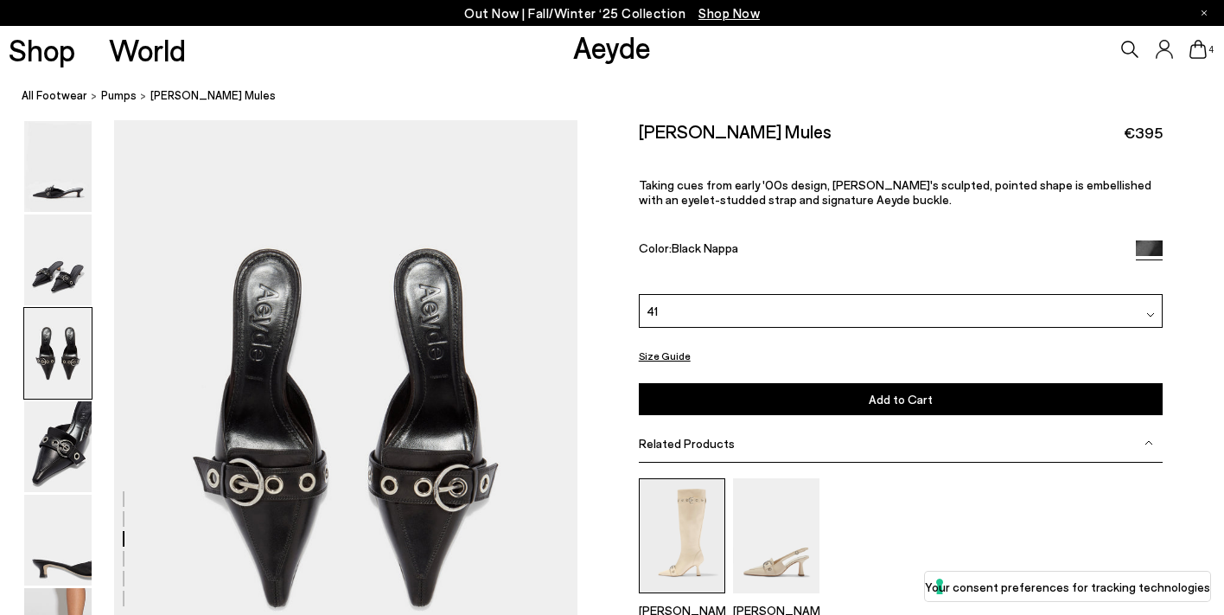
click at [678, 582] on img at bounding box center [682, 535] width 86 height 115
click at [1199, 46] on icon at bounding box center [1197, 49] width 17 height 19
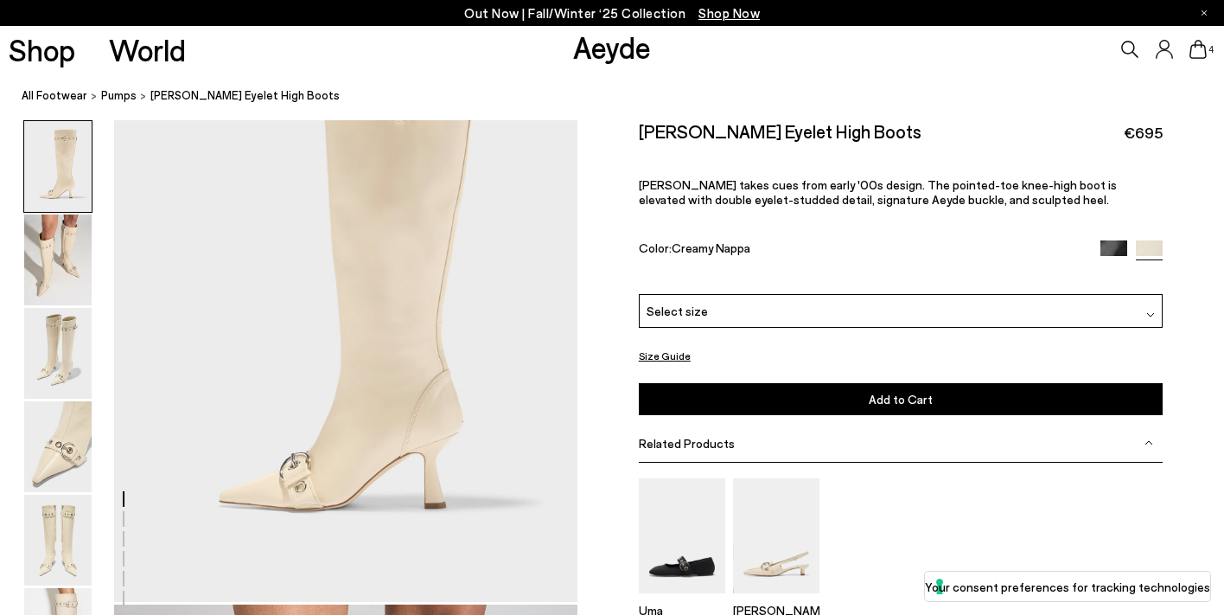
scroll to position [143, 0]
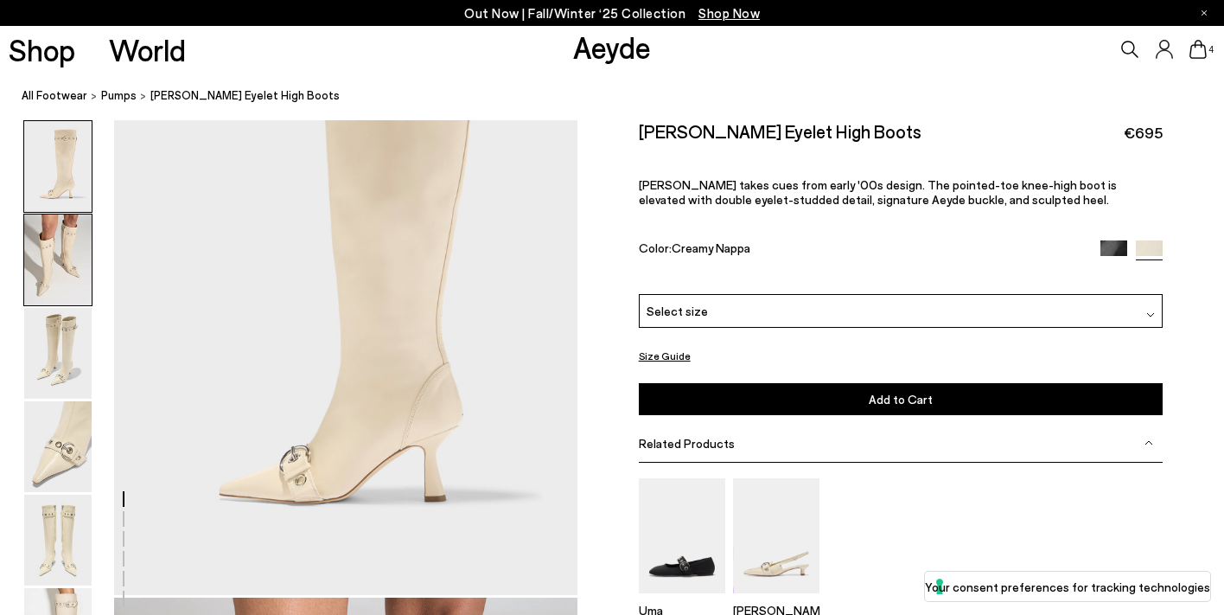
click at [47, 266] on img at bounding box center [57, 259] width 67 height 91
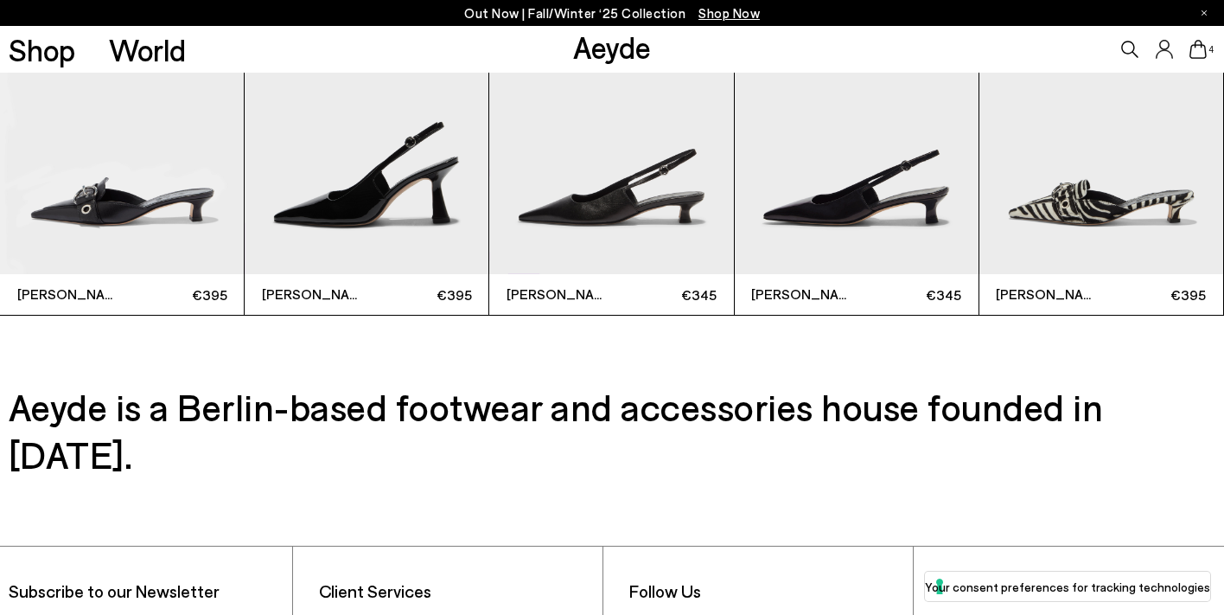
scroll to position [5298, 0]
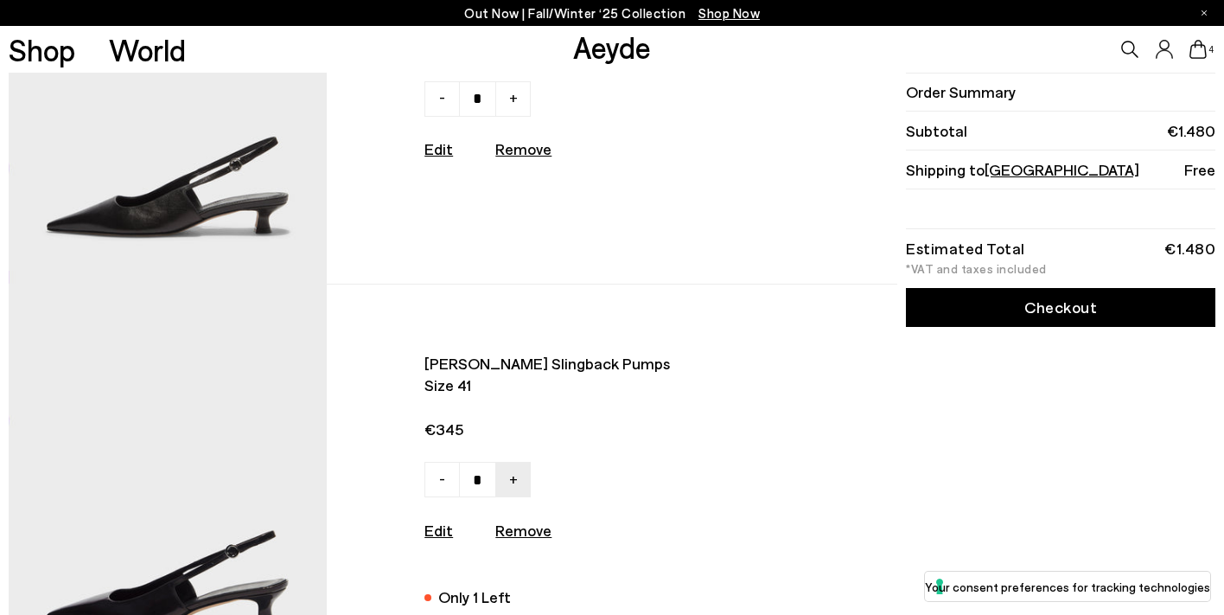
scroll to position [192, 0]
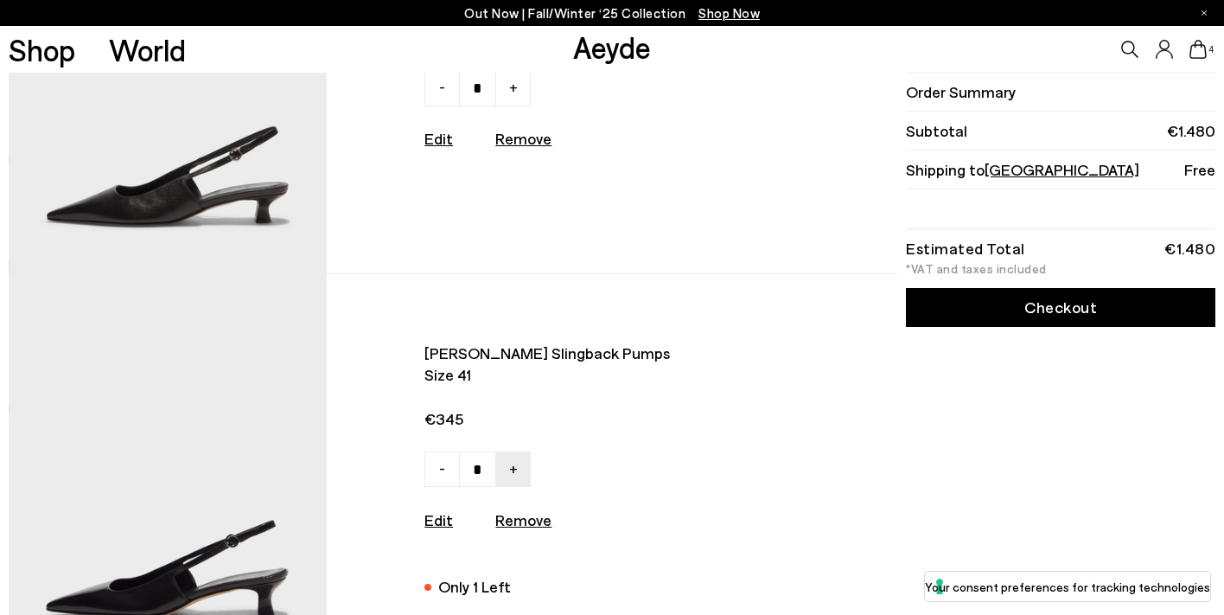
click at [537, 140] on u "Remove" at bounding box center [523, 138] width 56 height 19
type input "*"
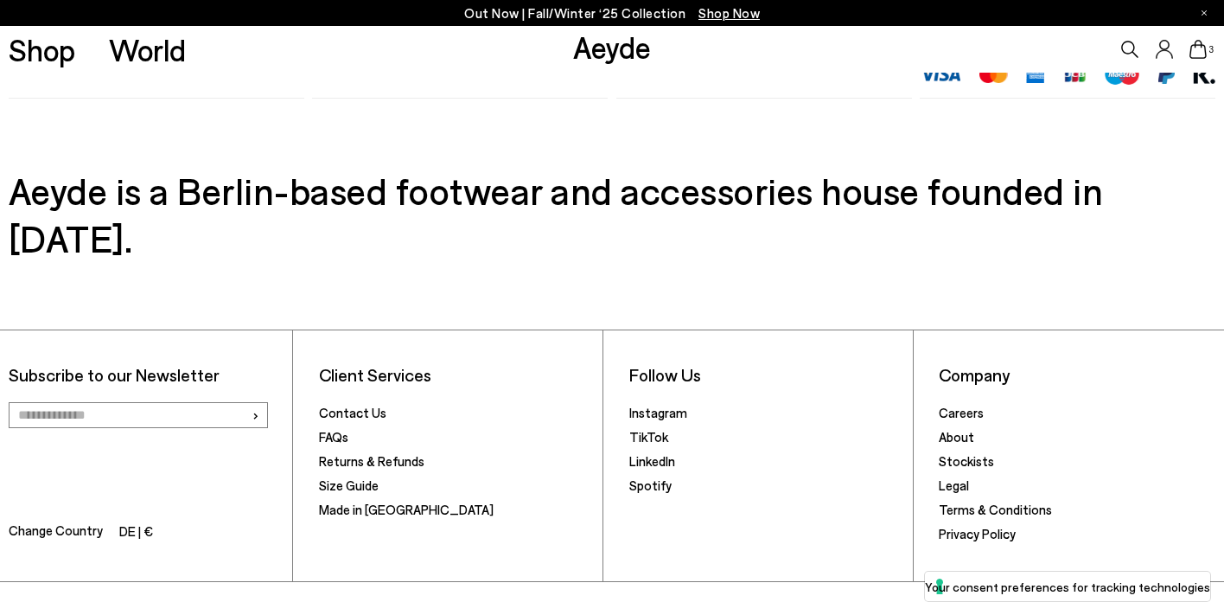
scroll to position [1891, 0]
